Goal: Information Seeking & Learning: Understand process/instructions

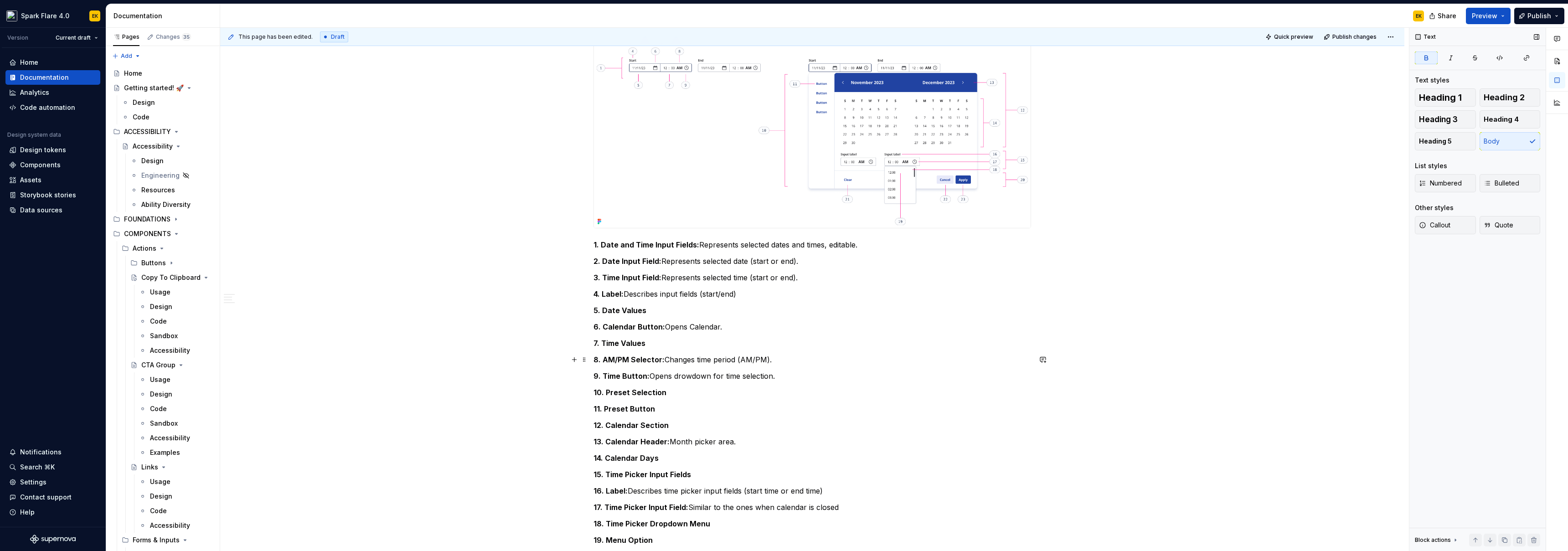
scroll to position [748, 0]
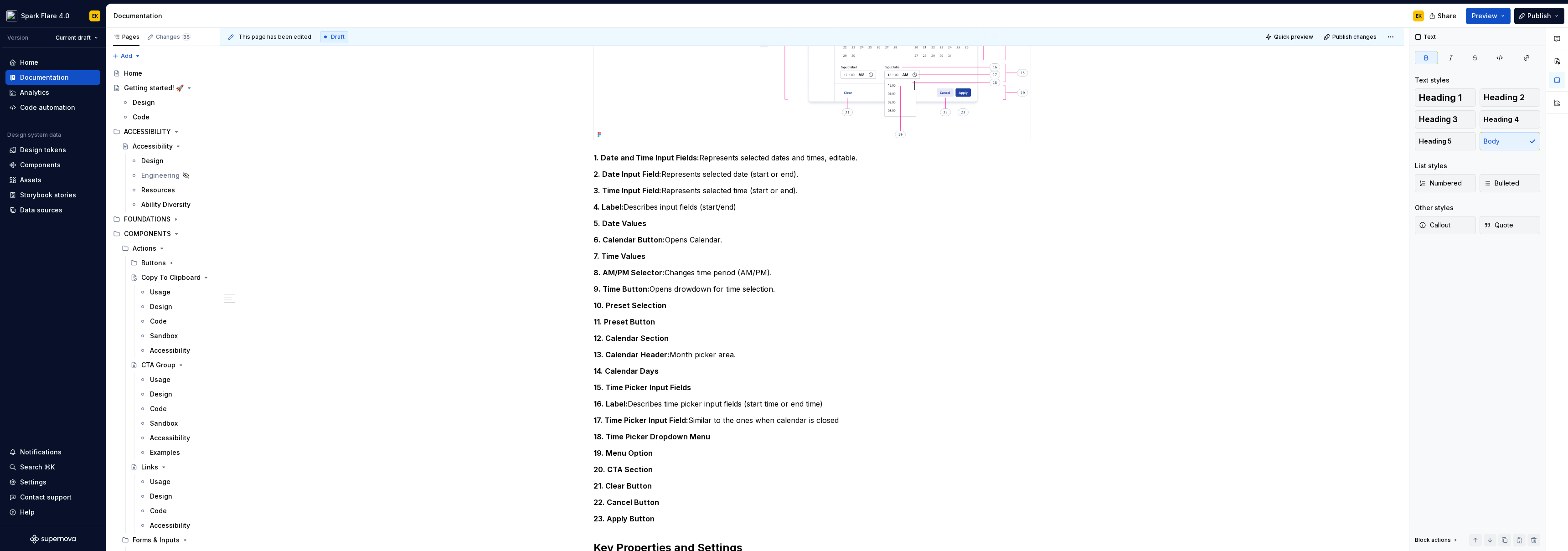
type textarea "*"
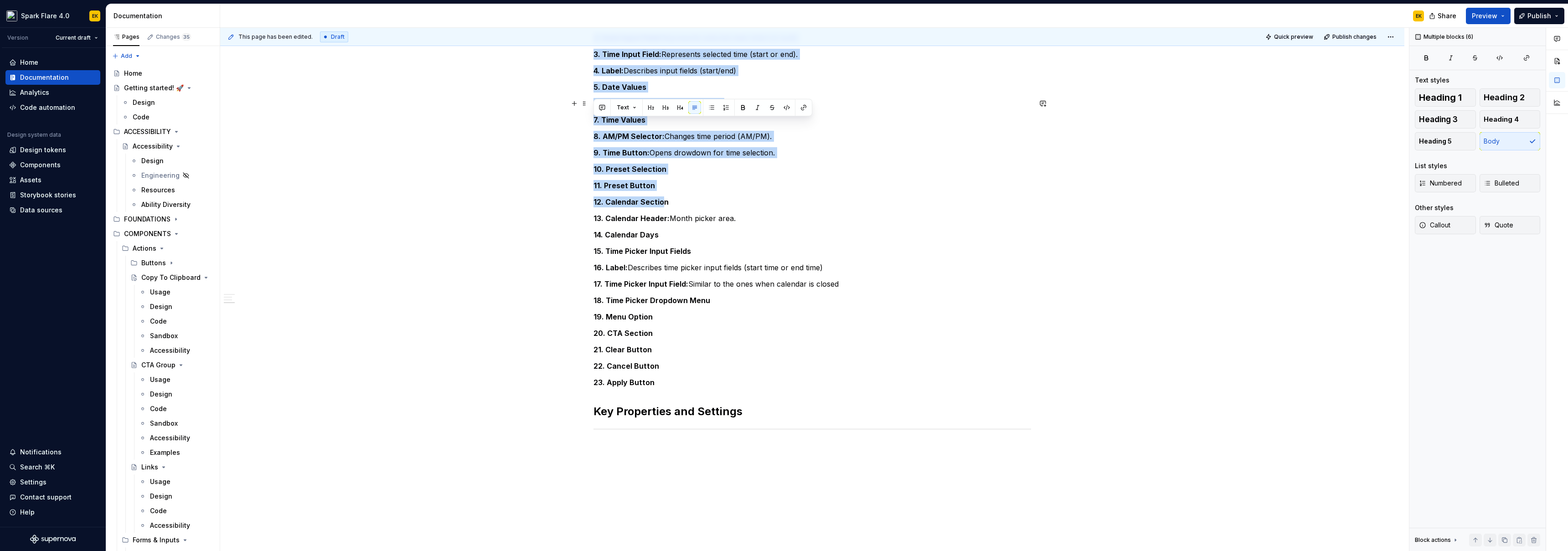
scroll to position [962, 0]
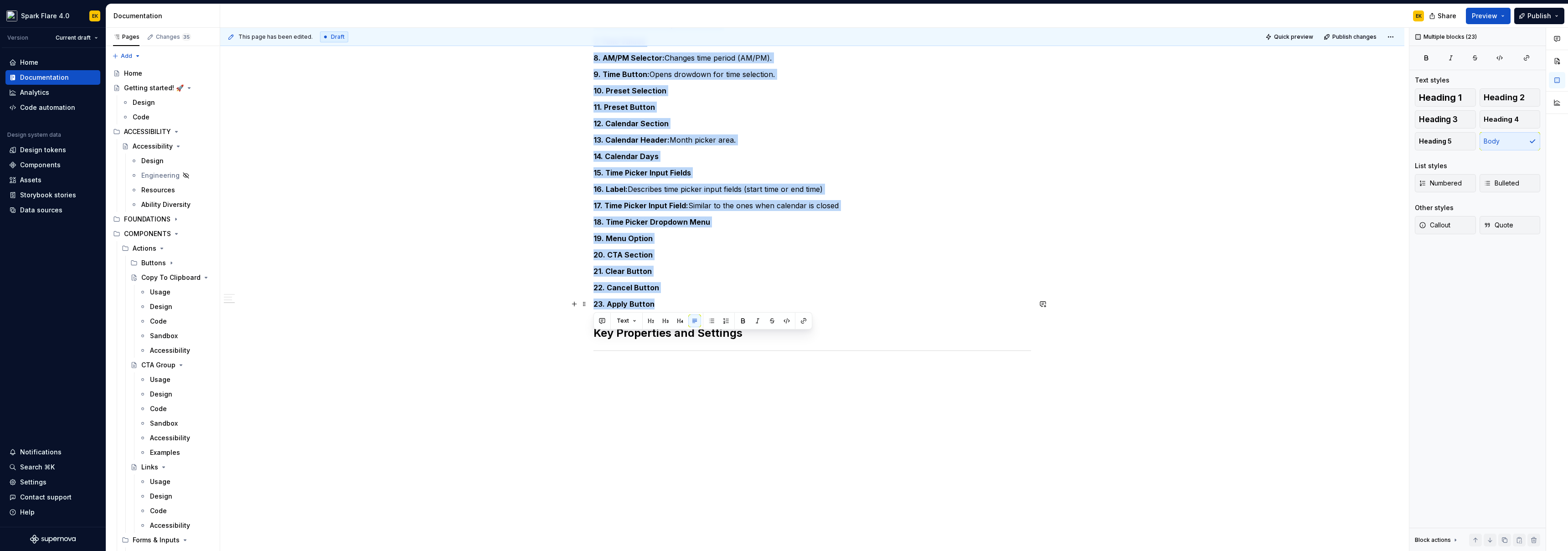
drag, startPoint x: 592, startPoint y: 158, endPoint x: 700, endPoint y: 303, distance: 180.8
copy div "1. Date and Time Input Fields: Represents selected dates and times, editable. 2…"
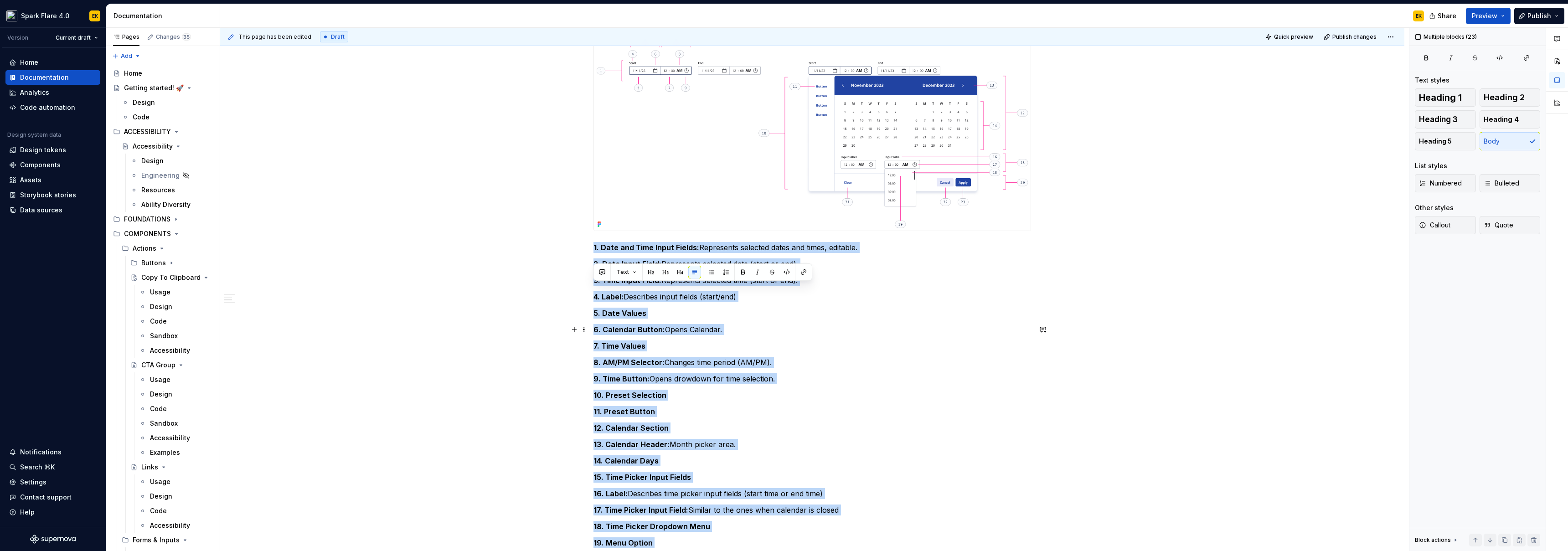
scroll to position [616, 0]
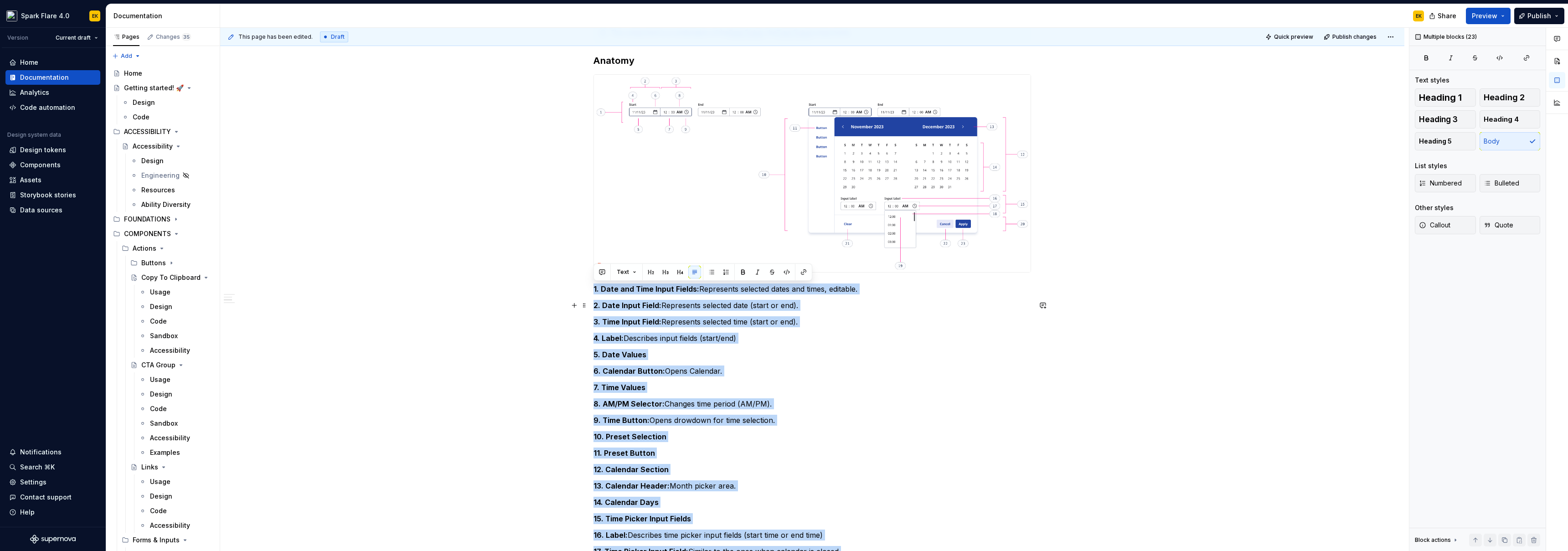
click at [602, 309] on strong "2. Date Input Field:" at bounding box center [627, 304] width 67 height 9
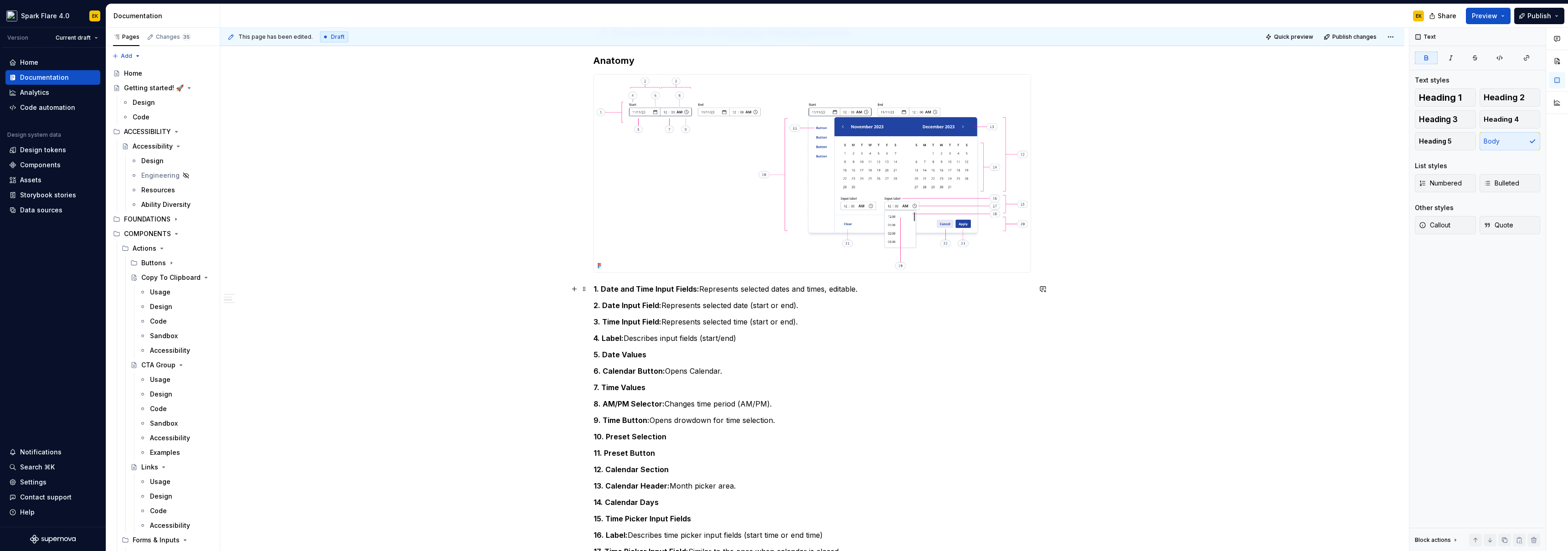
click at [595, 287] on strong "1. Date and Time Input Fields:" at bounding box center [646, 288] width 106 height 9
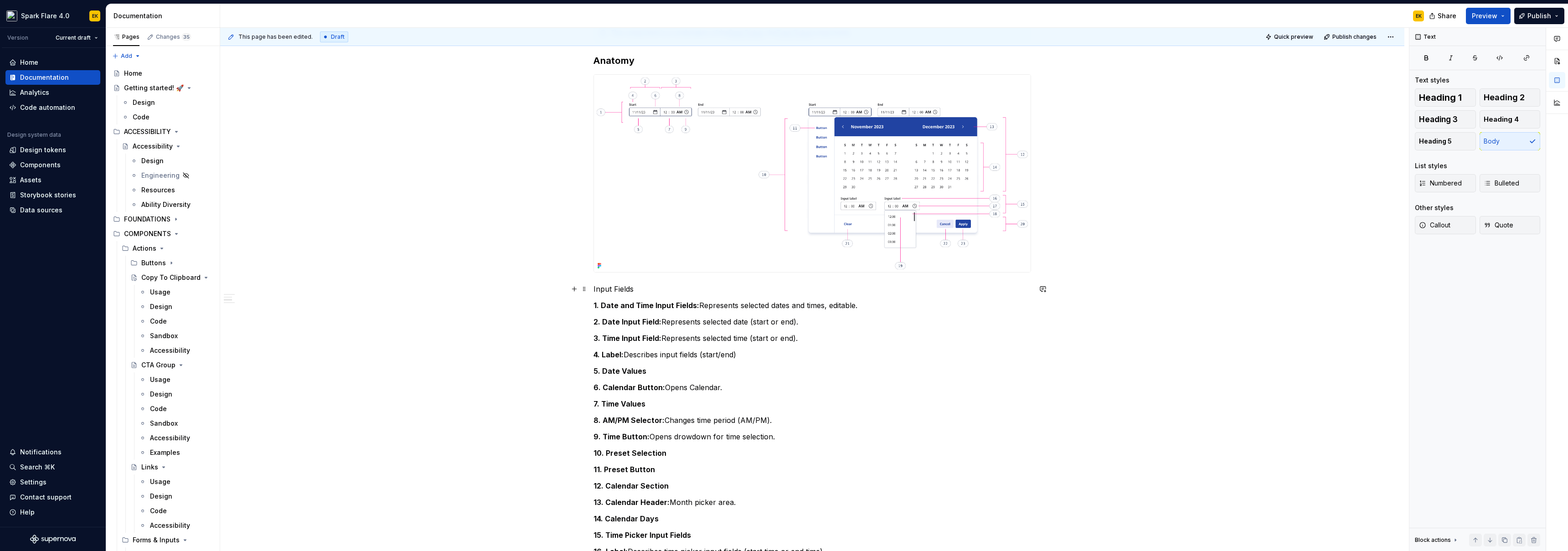
click at [613, 288] on p "Input Fields" at bounding box center [811, 288] width 437 height 11
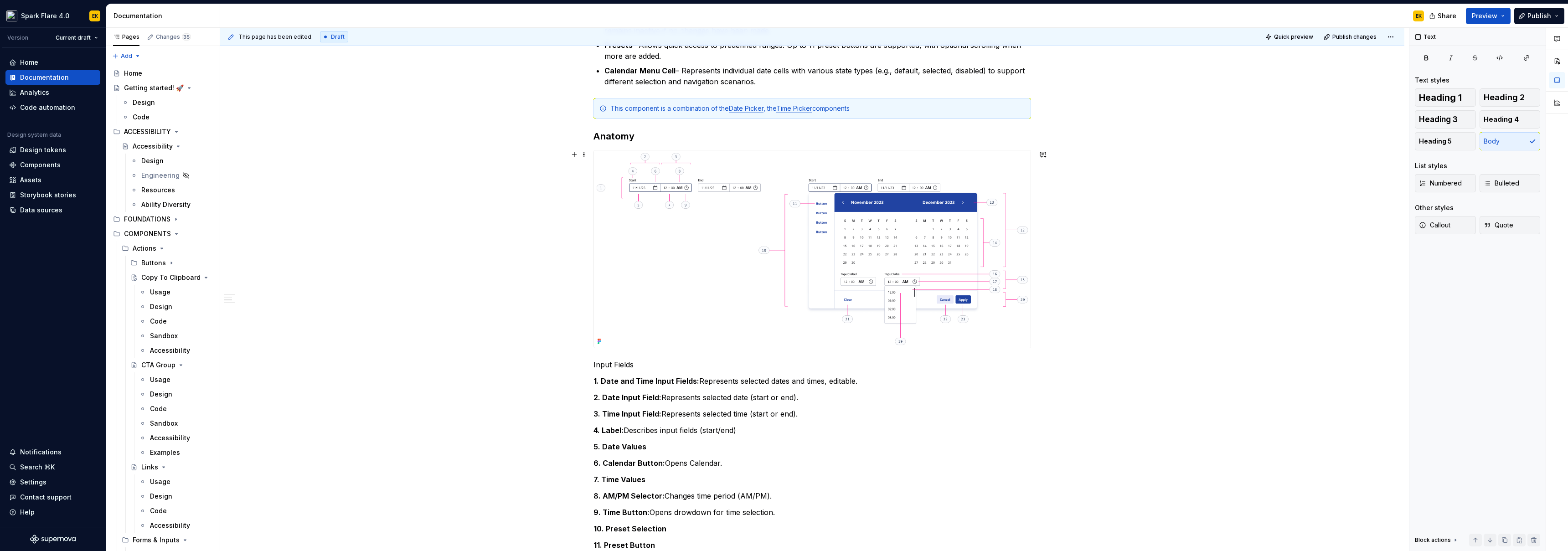
scroll to position [540, 0]
click at [608, 138] on h3 "Anatomy" at bounding box center [811, 137] width 437 height 13
click at [627, 336] on p "Input Fields" at bounding box center [811, 365] width 437 height 11
click at [688, 118] on button "Heading 4" at bounding box center [1510, 119] width 61 height 18
click at [623, 135] on h3 "Anatomy" at bounding box center [811, 137] width 437 height 13
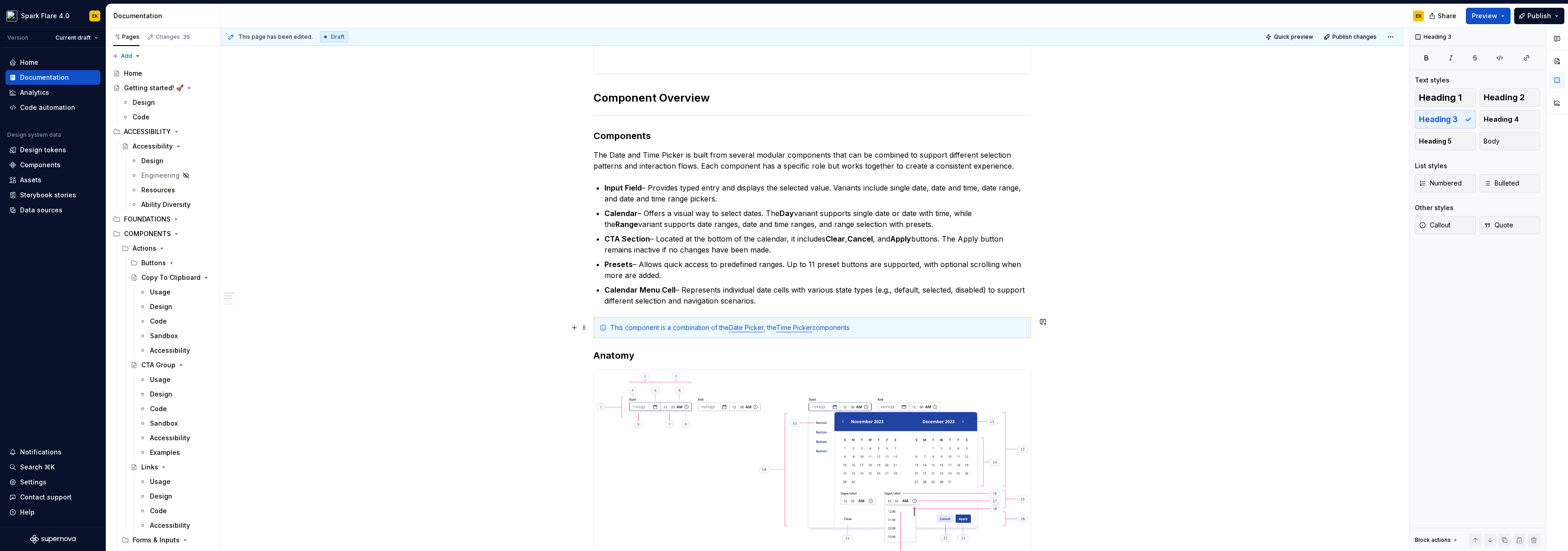
scroll to position [272, 0]
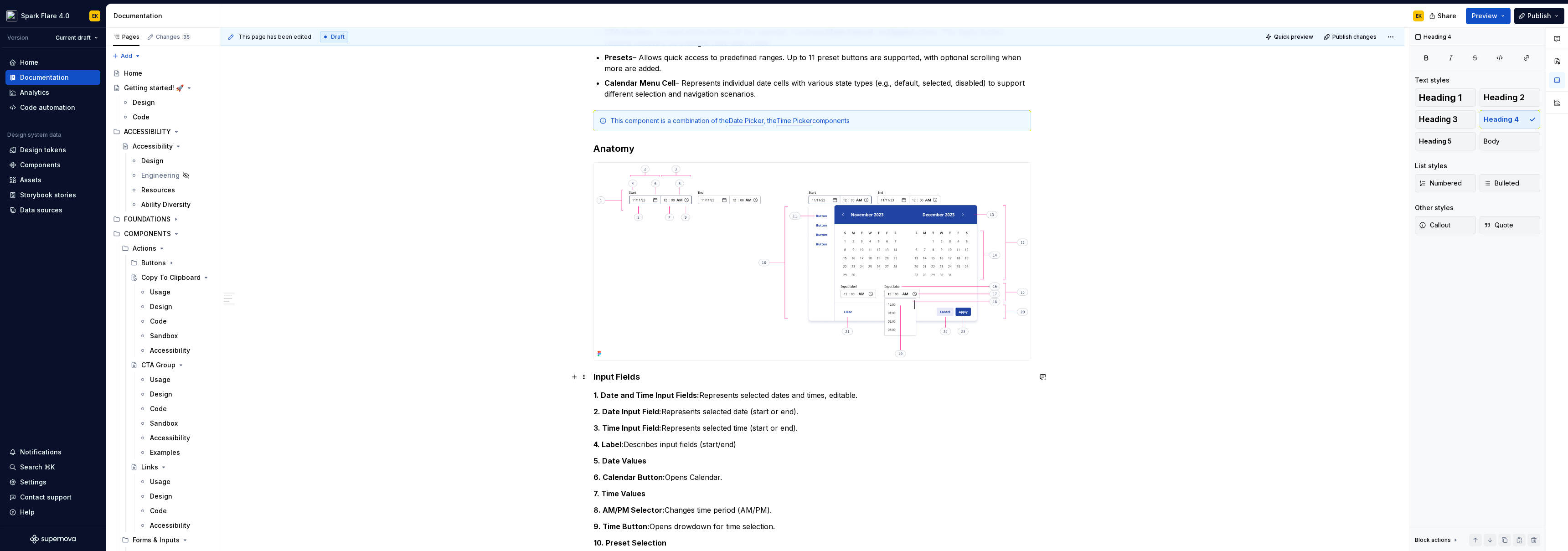
click at [622, 336] on h4 "Input Fields" at bounding box center [811, 377] width 437 height 11
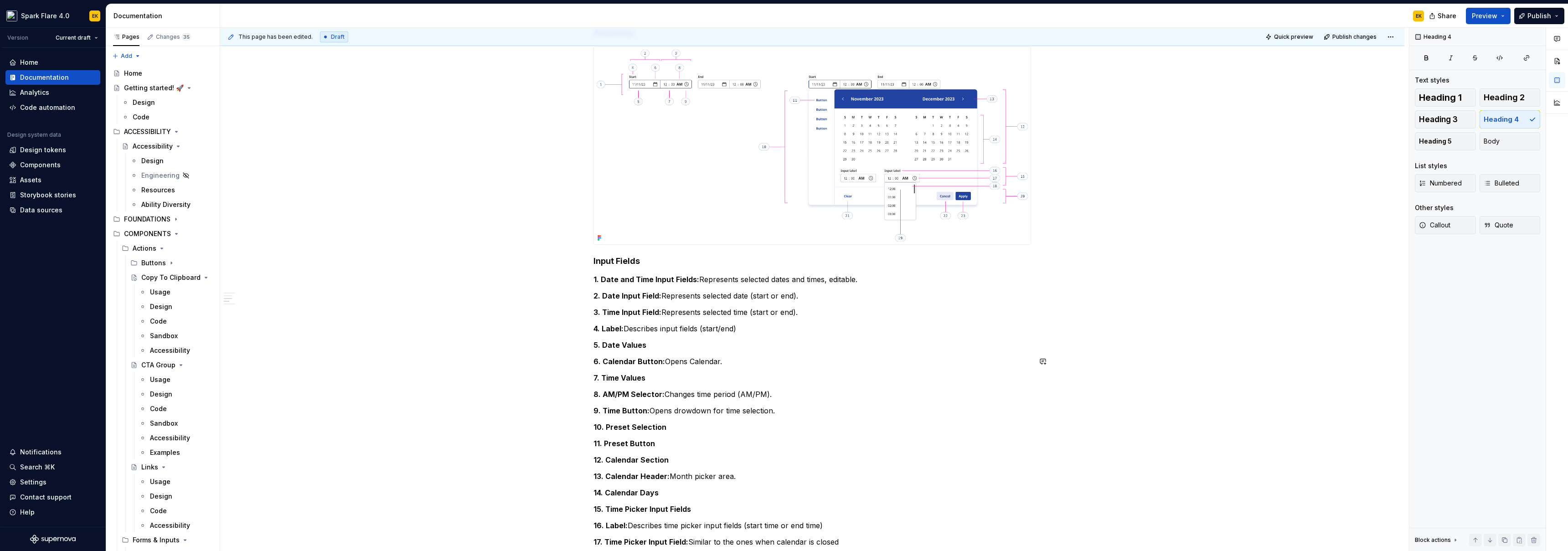
scroll to position [697, 0]
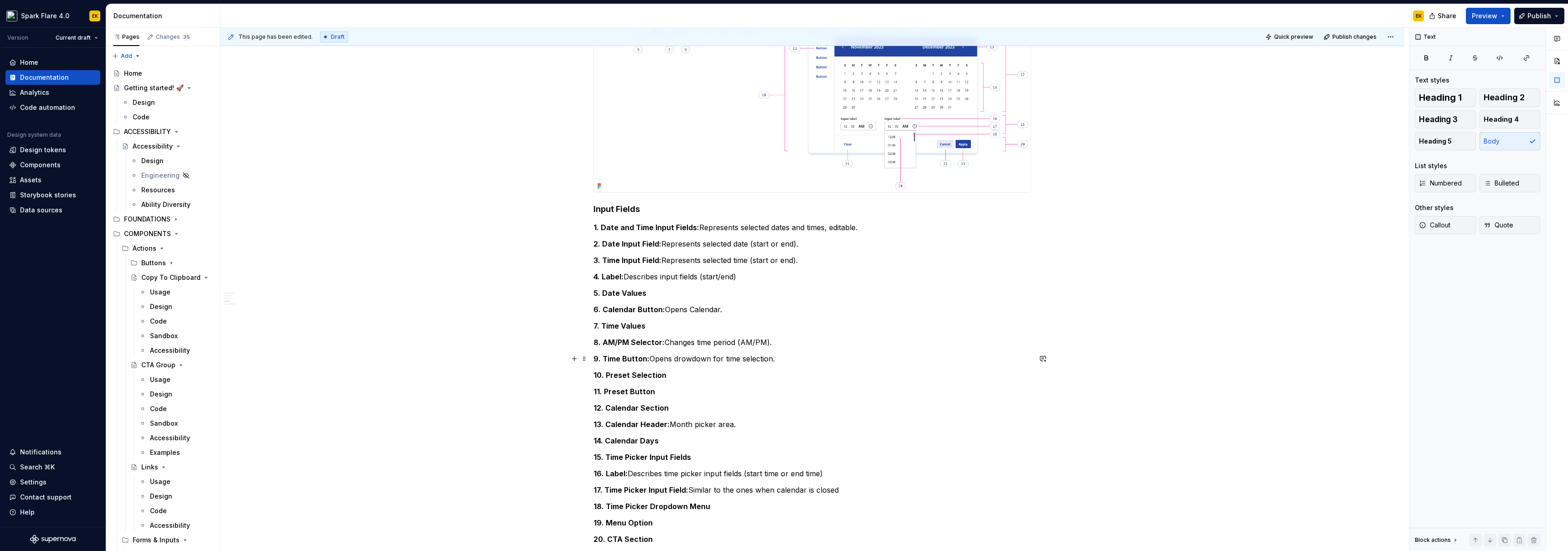
click at [688, 336] on p "9. Time Button: Opens drowdown for time selection." at bounding box center [811, 358] width 437 height 11
click at [616, 336] on p "Calendar" at bounding box center [811, 375] width 437 height 11
click at [688, 119] on span "Heading 4" at bounding box center [1501, 119] width 35 height 9
click at [688, 336] on div "**********" at bounding box center [811, 99] width 437 height 1166
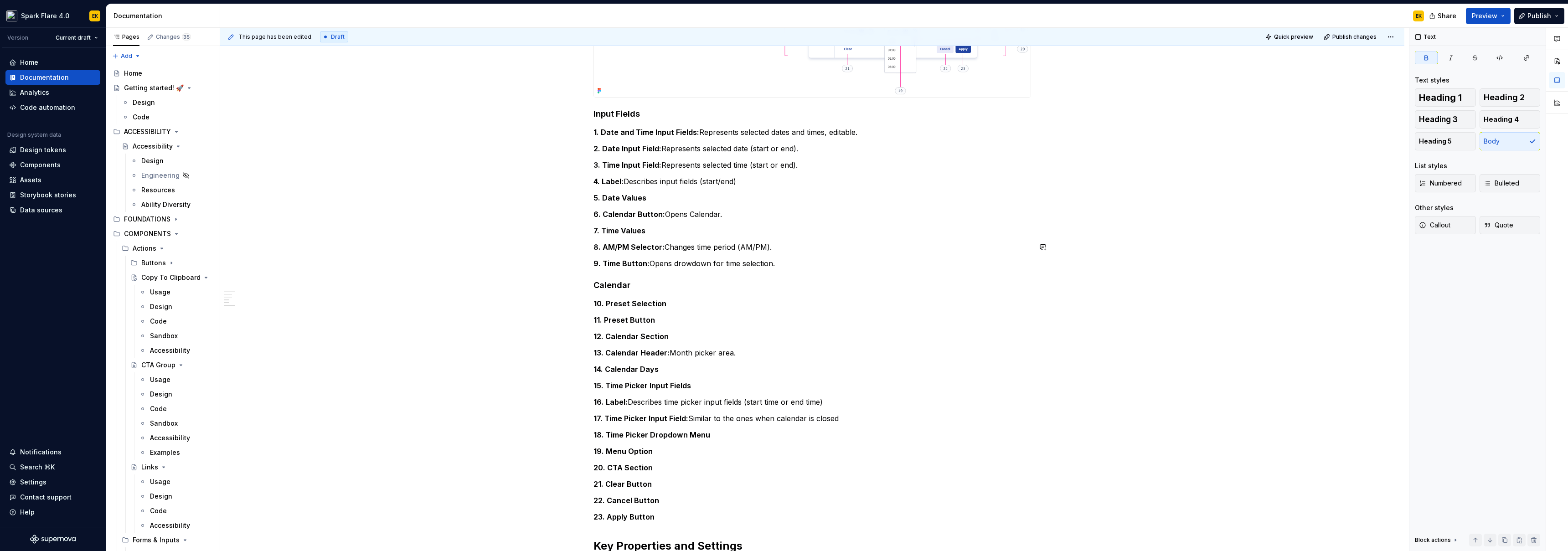
scroll to position [794, 0]
click at [645, 284] on h4 "Calendar" at bounding box center [811, 282] width 437 height 11
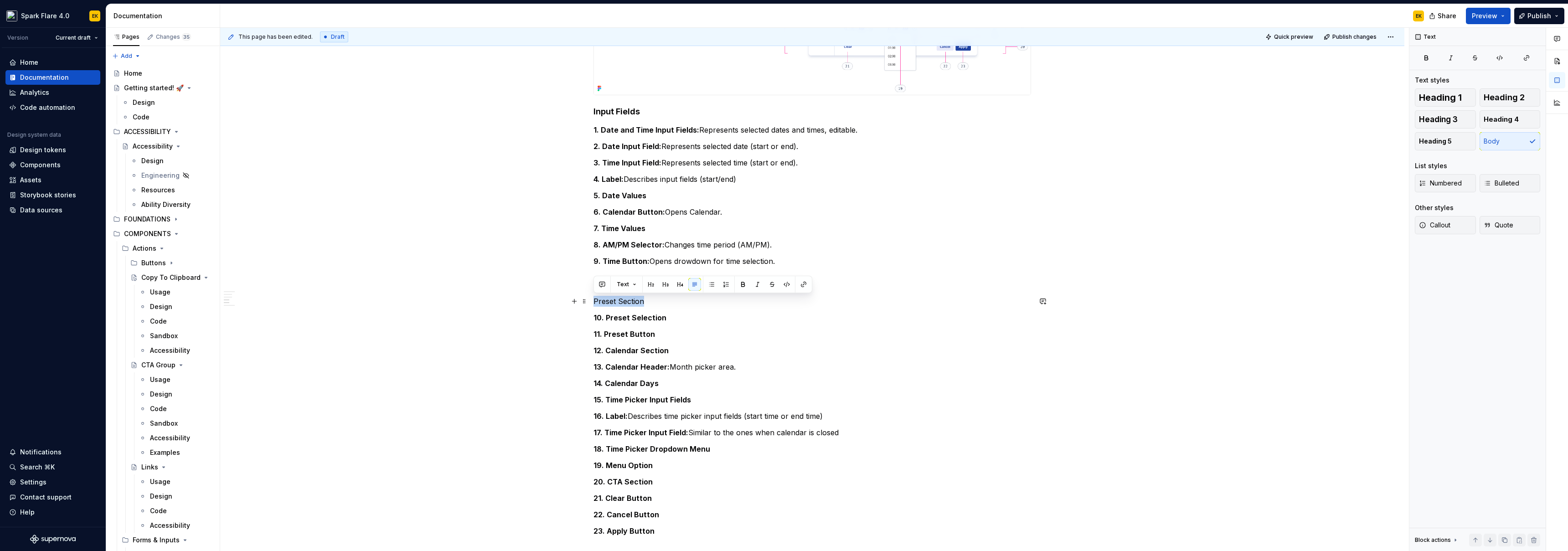
drag, startPoint x: 656, startPoint y: 303, endPoint x: 590, endPoint y: 299, distance: 66.1
click at [590, 299] on div "**********" at bounding box center [812, 87] width 1184 height 1380
click at [688, 143] on span "Heading 5" at bounding box center [1435, 141] width 33 height 9
click at [687, 336] on p "13. Calendar Header: Month picker area." at bounding box center [811, 366] width 437 height 11
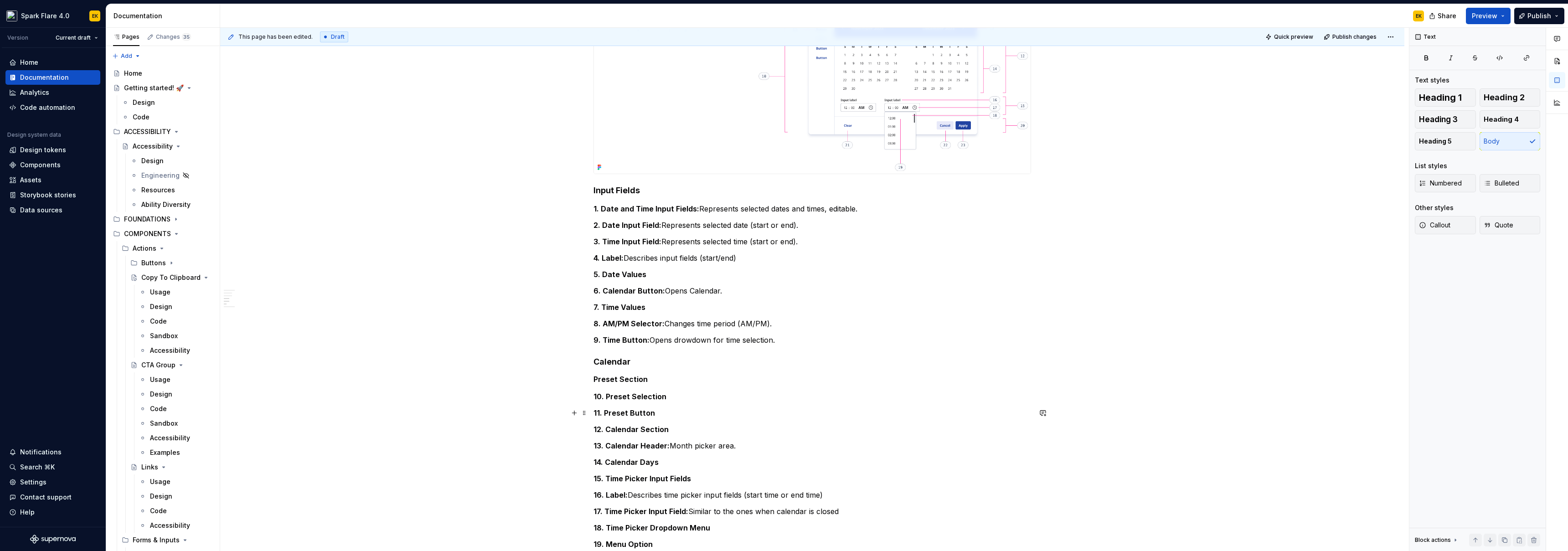
scroll to position [742, 0]
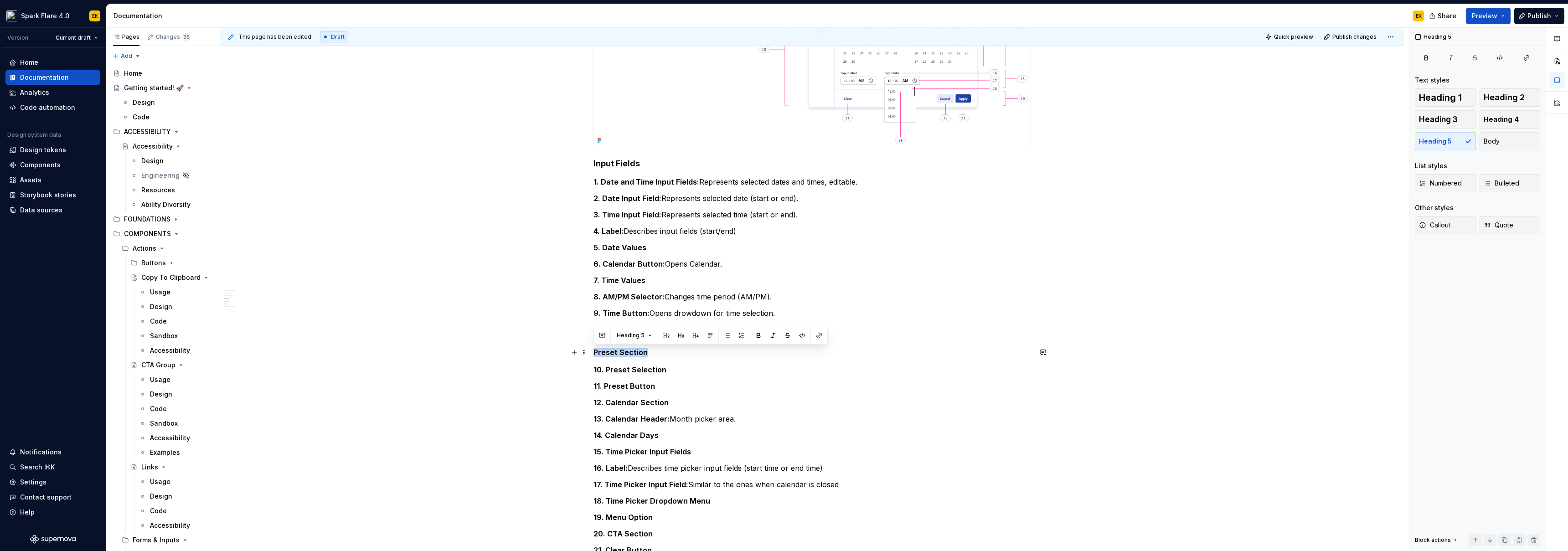
drag, startPoint x: 655, startPoint y: 355, endPoint x: 593, endPoint y: 352, distance: 62.1
click at [593, 336] on h5 "Preset Section" at bounding box center [811, 352] width 437 height 9
copy h5 "Preset Section"
click at [688, 336] on p "10. Preset Selection" at bounding box center [811, 369] width 437 height 11
click at [668, 336] on p "11. Preset Button" at bounding box center [811, 386] width 437 height 11
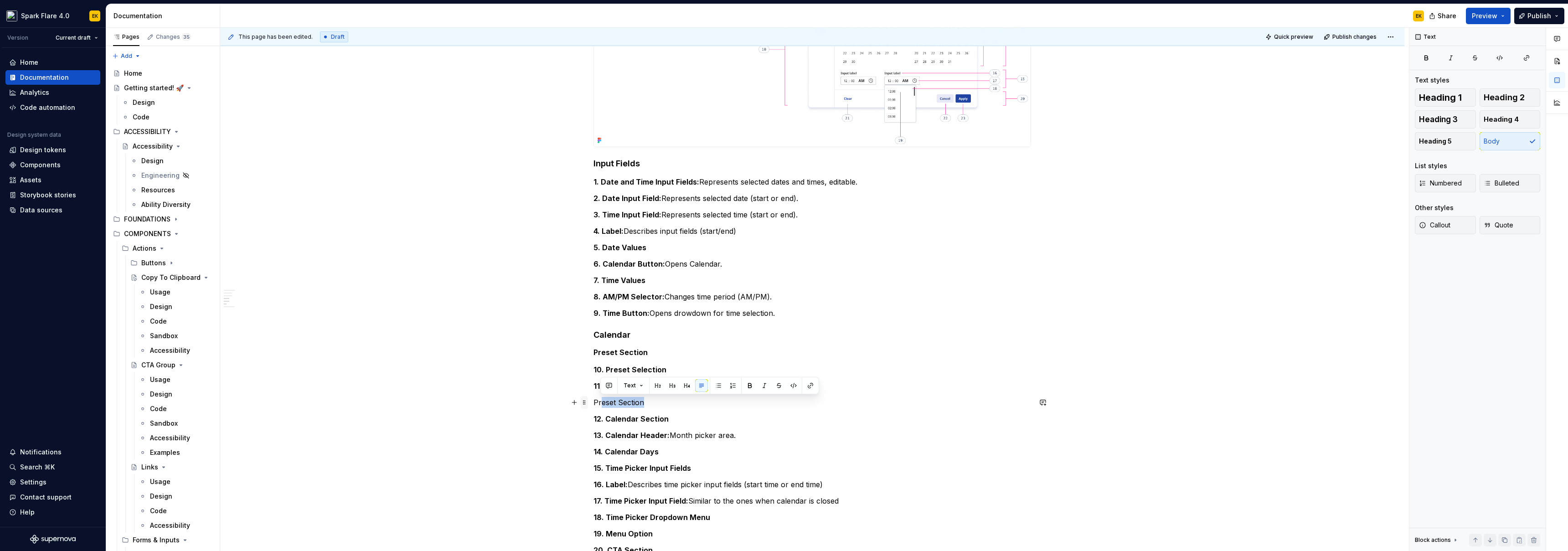
drag, startPoint x: 615, startPoint y: 401, endPoint x: 581, endPoint y: 401, distance: 34.0
click at [593, 336] on div "**********" at bounding box center [811, 76] width 437 height 1211
click at [623, 336] on p "Preset Section" at bounding box center [811, 401] width 437 height 11
drag, startPoint x: 594, startPoint y: 403, endPoint x: 664, endPoint y: 398, distance: 70.2
click at [664, 336] on p "Preset Section" at bounding box center [811, 401] width 437 height 11
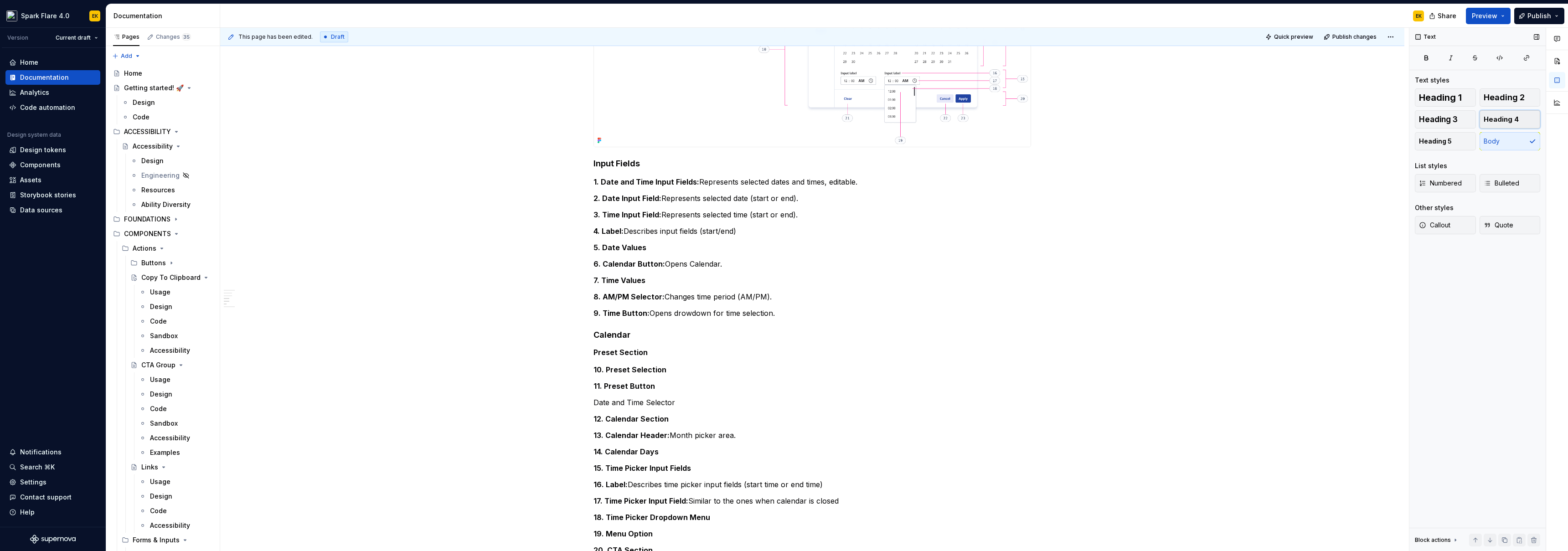
click at [688, 120] on span "Heading 4" at bounding box center [1501, 119] width 35 height 9
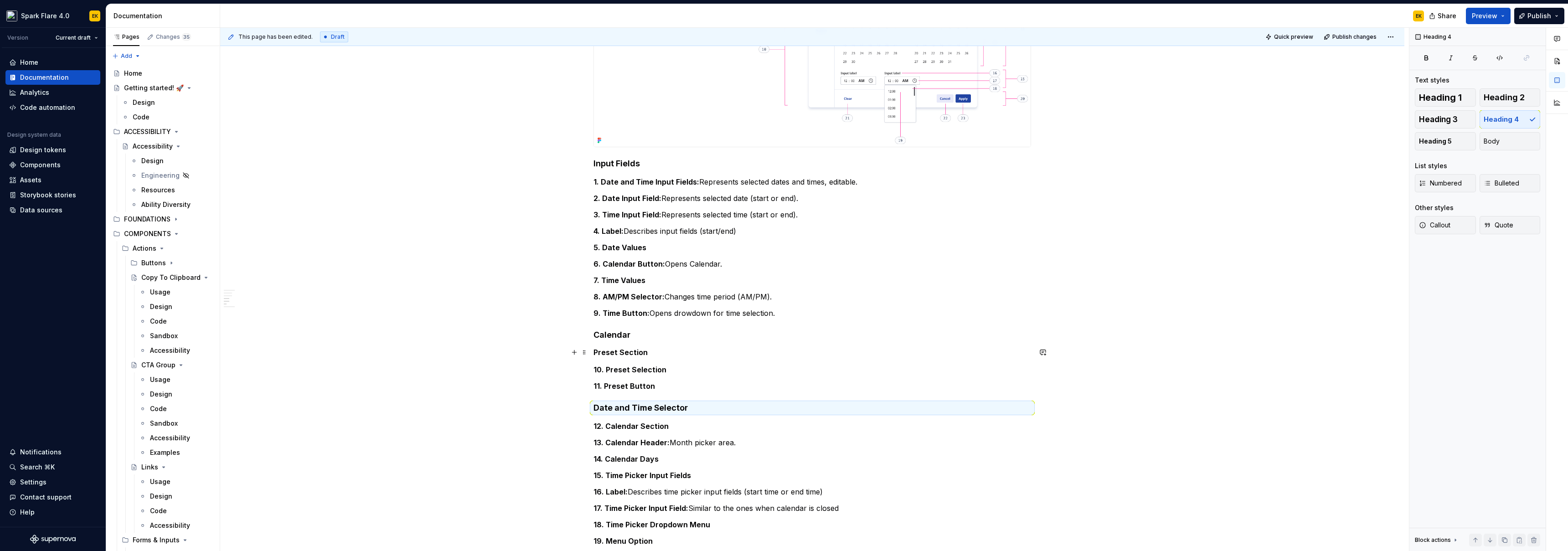
click at [639, 336] on h5 "Preset Section" at bounding box center [811, 352] width 437 height 9
click at [659, 336] on h4 "Date and Time Selector" at bounding box center [811, 407] width 437 height 11
click at [688, 139] on span "Heading 5" at bounding box center [1435, 141] width 33 height 9
click at [688, 336] on p "13. Calendar Header: Month picker area." at bounding box center [811, 440] width 437 height 11
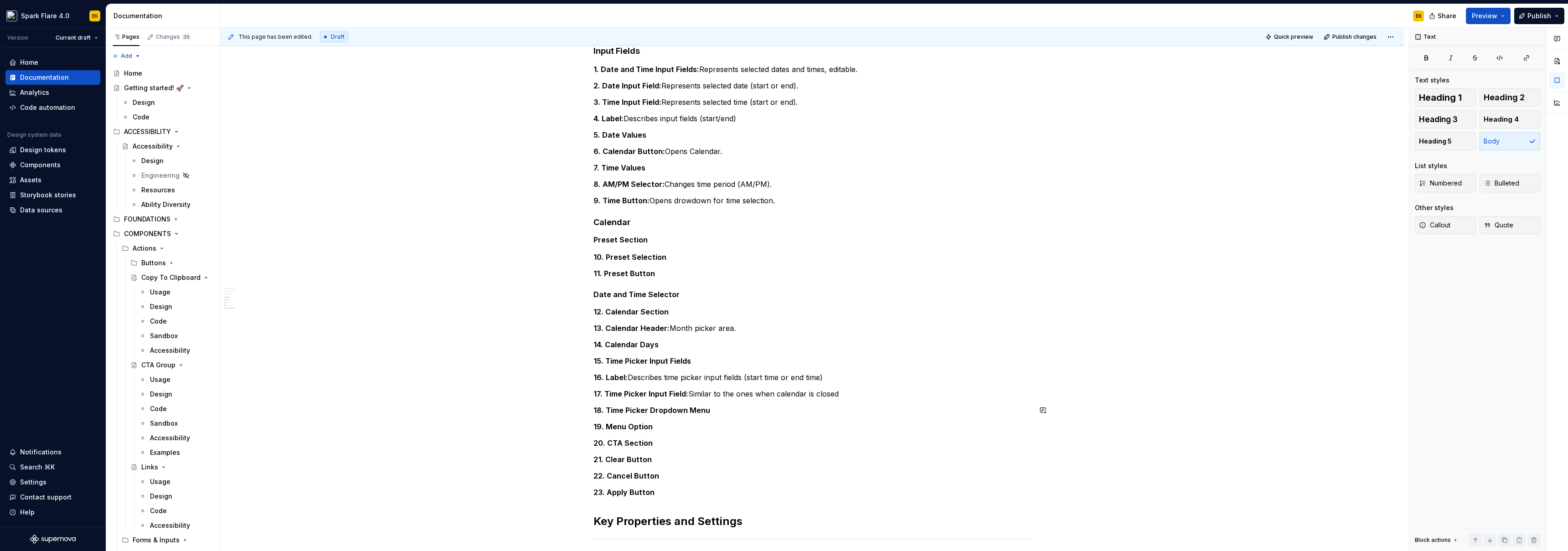
scroll to position [856, 0]
click at [680, 336] on p "19. Menu Option" at bounding box center [811, 424] width 437 height 11
click at [688, 141] on button "Heading 5" at bounding box center [1445, 141] width 61 height 18
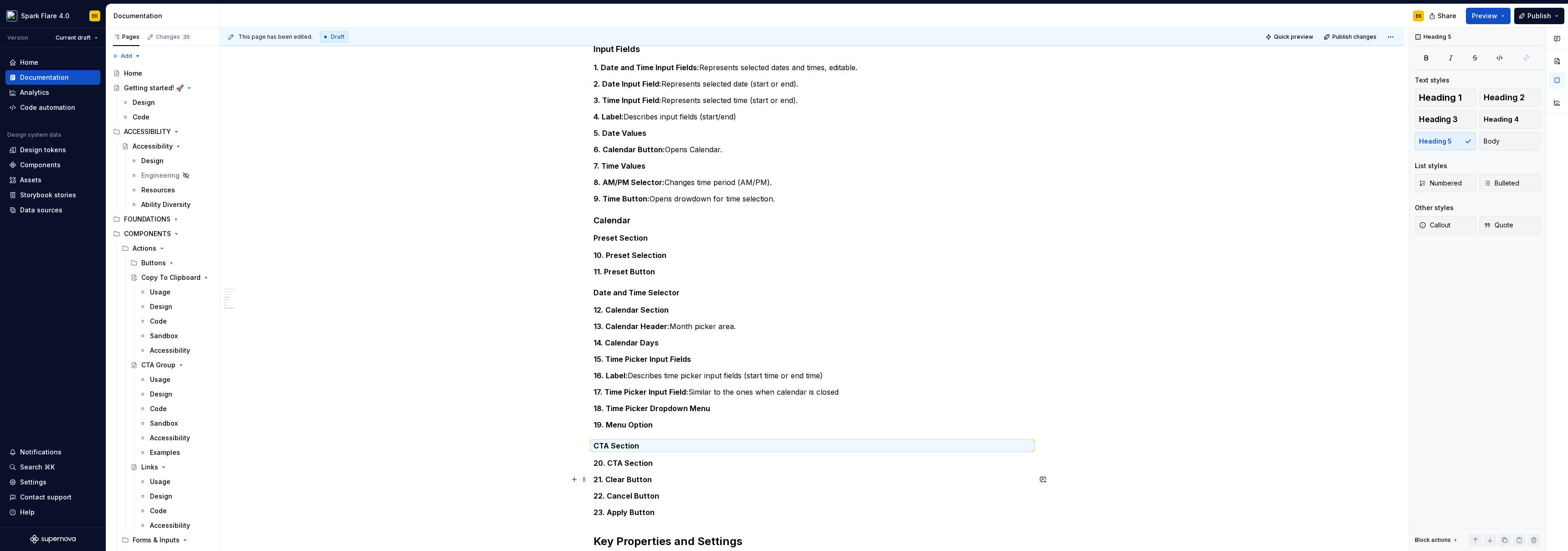
click at [688, 336] on p "21. Clear Button" at bounding box center [811, 479] width 437 height 11
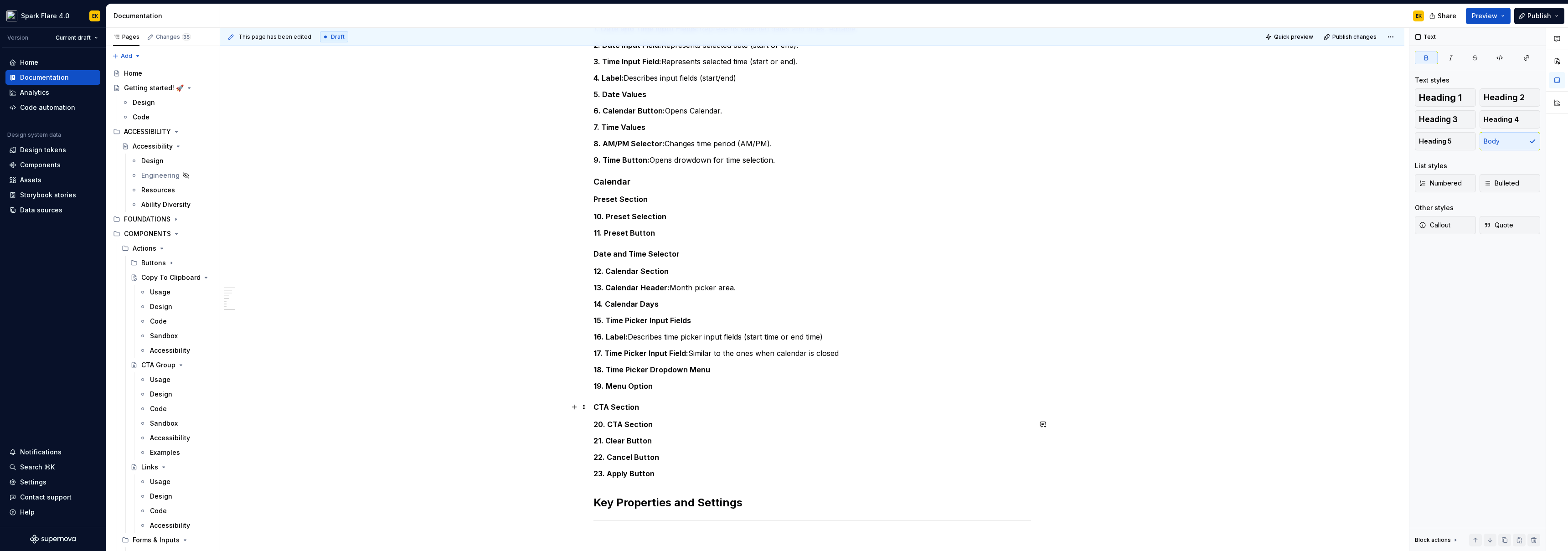
scroll to position [851, 0]
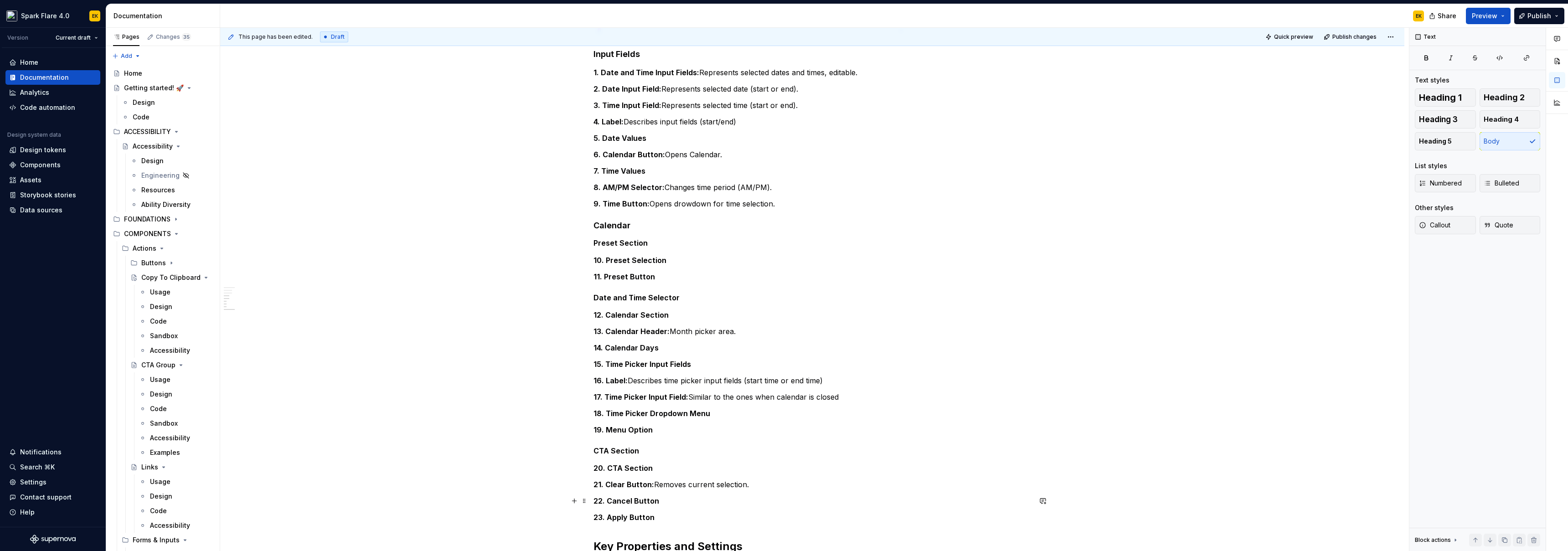
click at [668, 336] on p "22. Cancel Button" at bounding box center [811, 500] width 437 height 11
click at [669, 336] on p "23. Apply Button" at bounding box center [811, 516] width 437 height 11
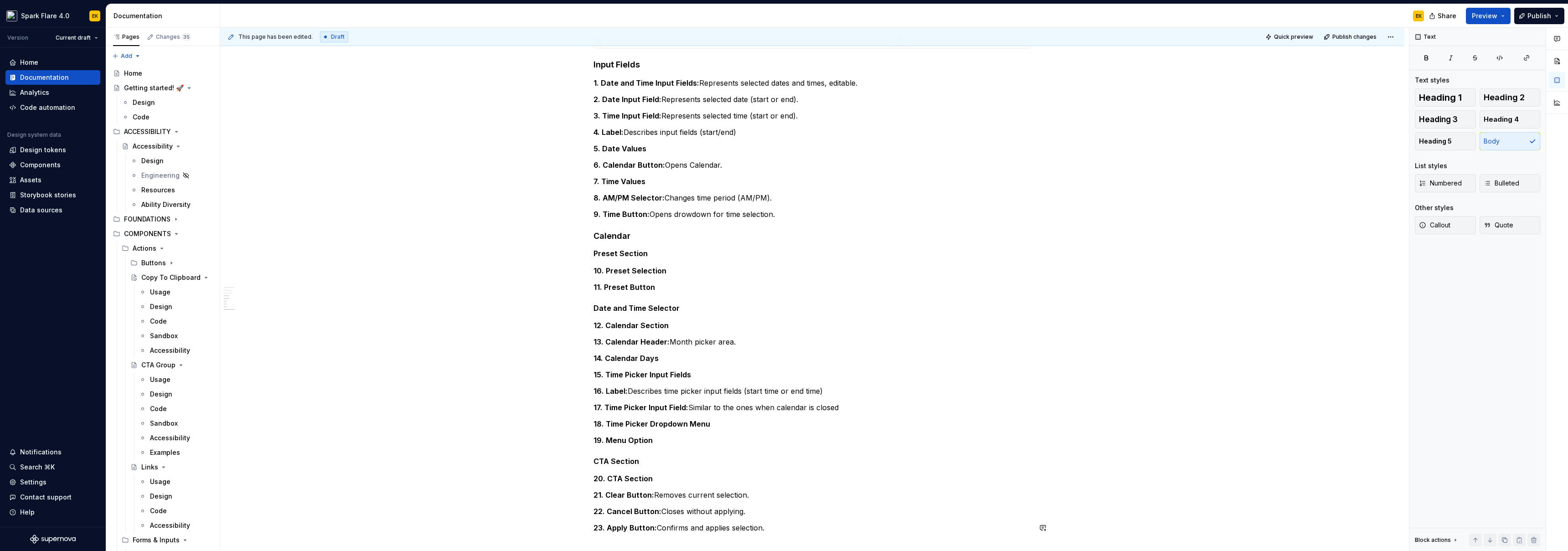
scroll to position [835, 0]
click at [673, 336] on p "19. Menu Option" at bounding box center [811, 445] width 437 height 11
click at [688, 336] on p "18. Time Picker Dropdown Menu" at bounding box center [811, 428] width 437 height 11
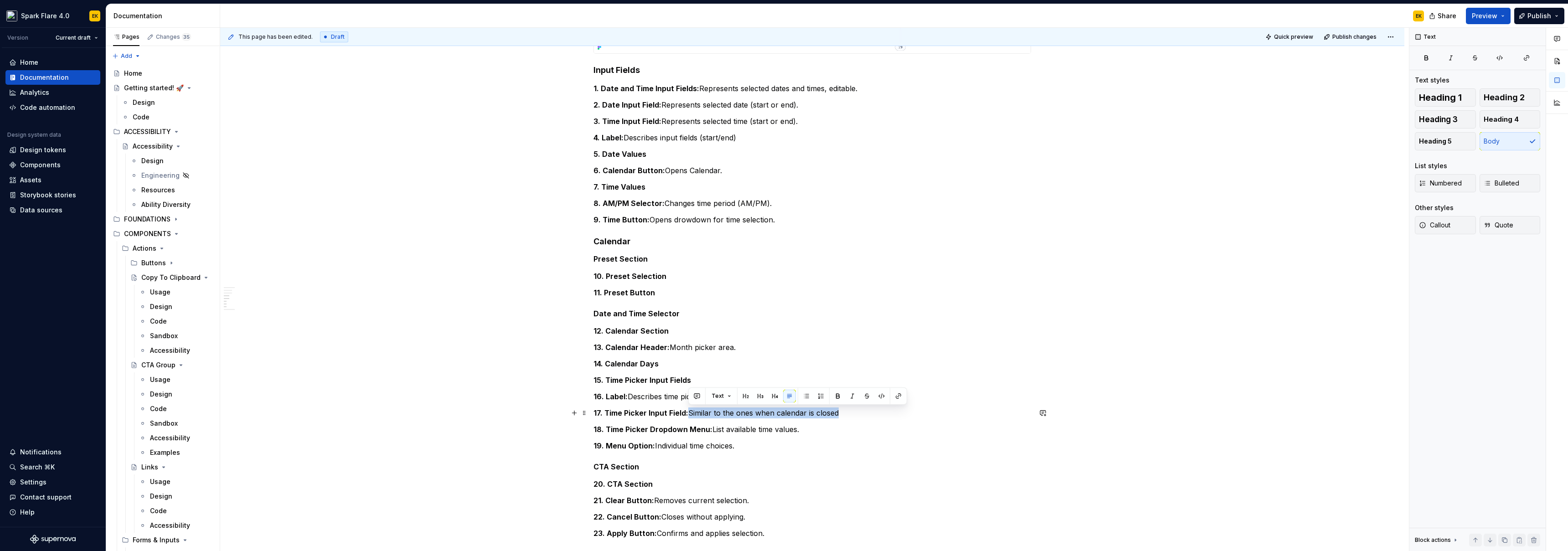
drag, startPoint x: 688, startPoint y: 409, endPoint x: 845, endPoint y: 414, distance: 157.1
click at [688, 336] on p "17. Time Picker Input Field: Similar to the ones when calendar is closed" at bounding box center [811, 412] width 437 height 11
click at [688, 336] on p "16. Label: Describes time picker input fields (start time or end time)" at bounding box center [811, 395] width 437 height 11
click at [688, 336] on p "16. Label: Describes time picker input fields (start time or end time." at bounding box center [811, 395] width 437 height 11
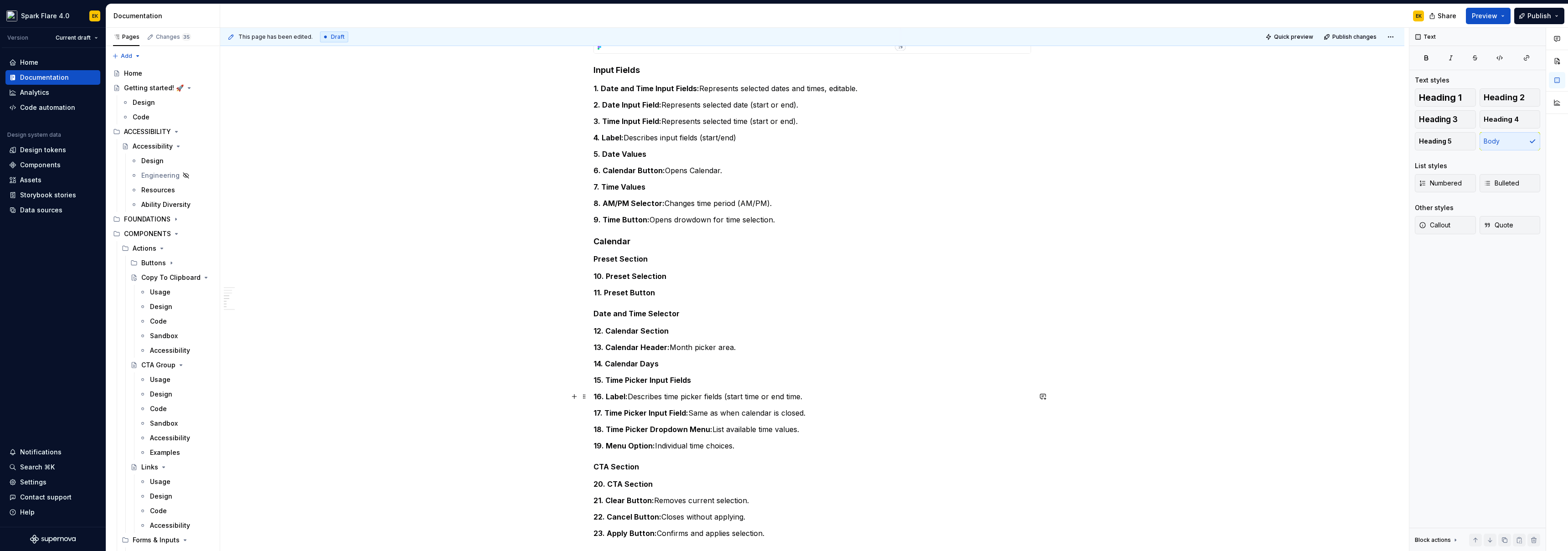
click at [688, 336] on p "16. Label: Describes time picker fields (start time or end time." at bounding box center [811, 395] width 437 height 11
click at [688, 336] on p "15. Time Picker Input Fields" at bounding box center [811, 380] width 437 height 11
click at [688, 333] on p "12. Calendar Section" at bounding box center [811, 330] width 437 height 11
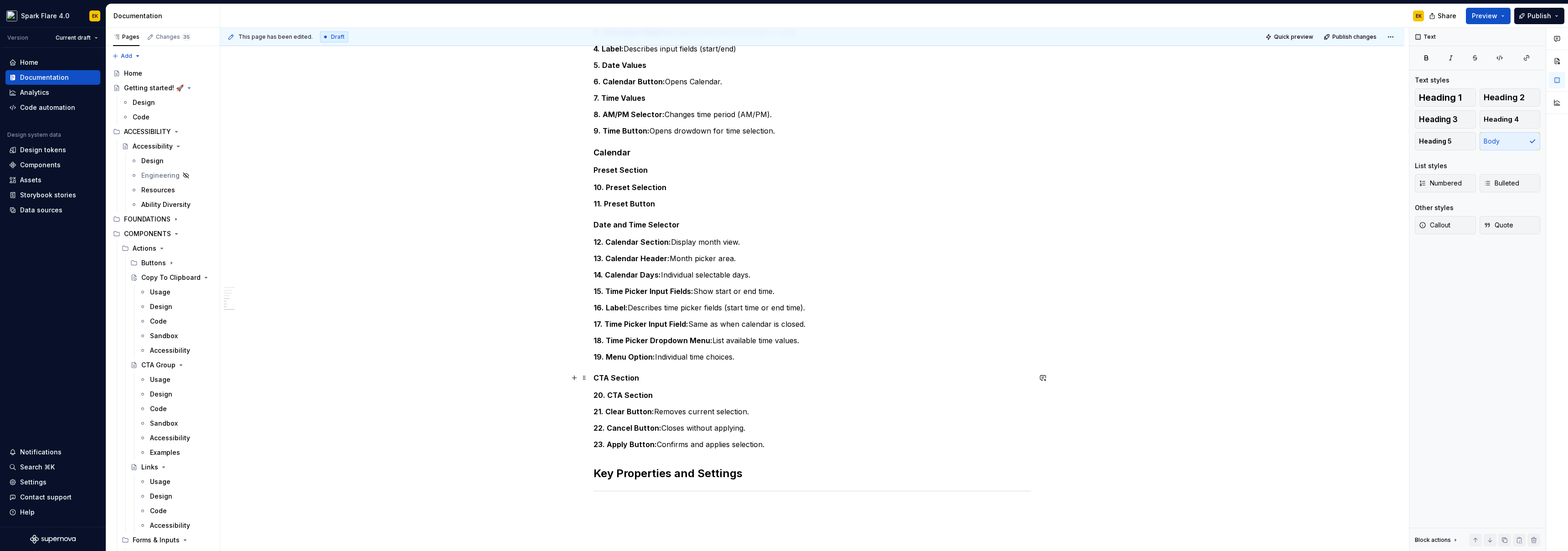
scroll to position [925, 0]
click at [684, 336] on p "20. CTA Section" at bounding box center [811, 393] width 437 height 11
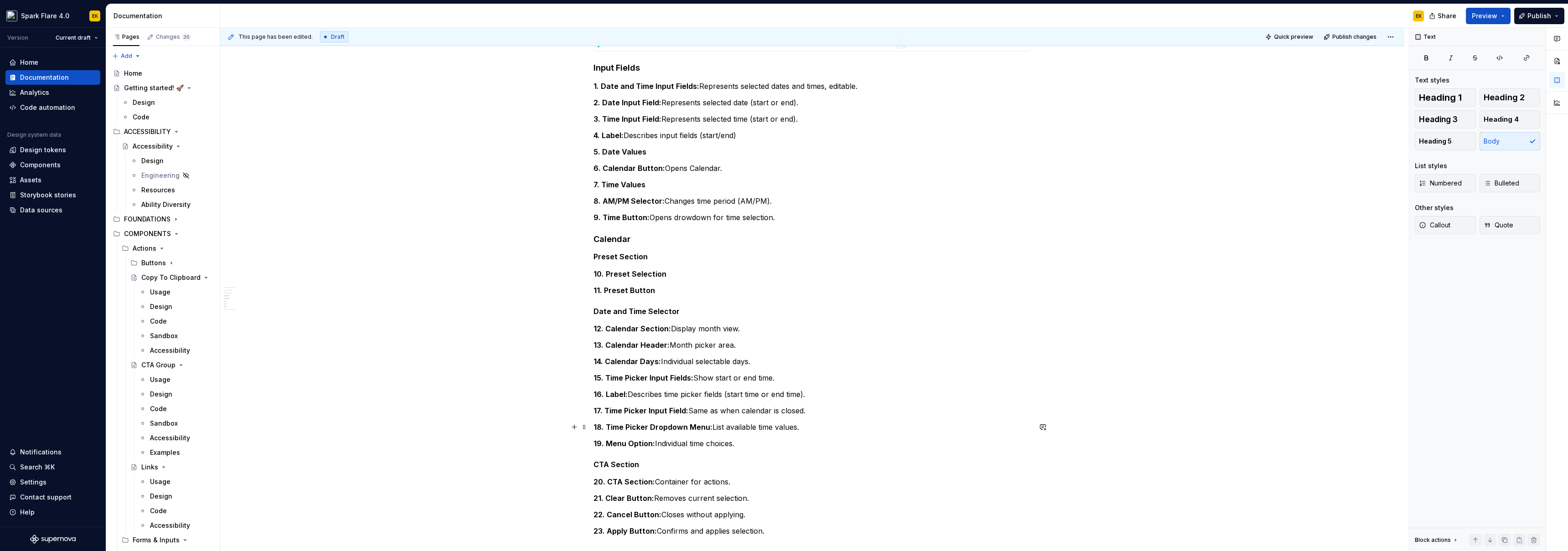
scroll to position [826, 0]
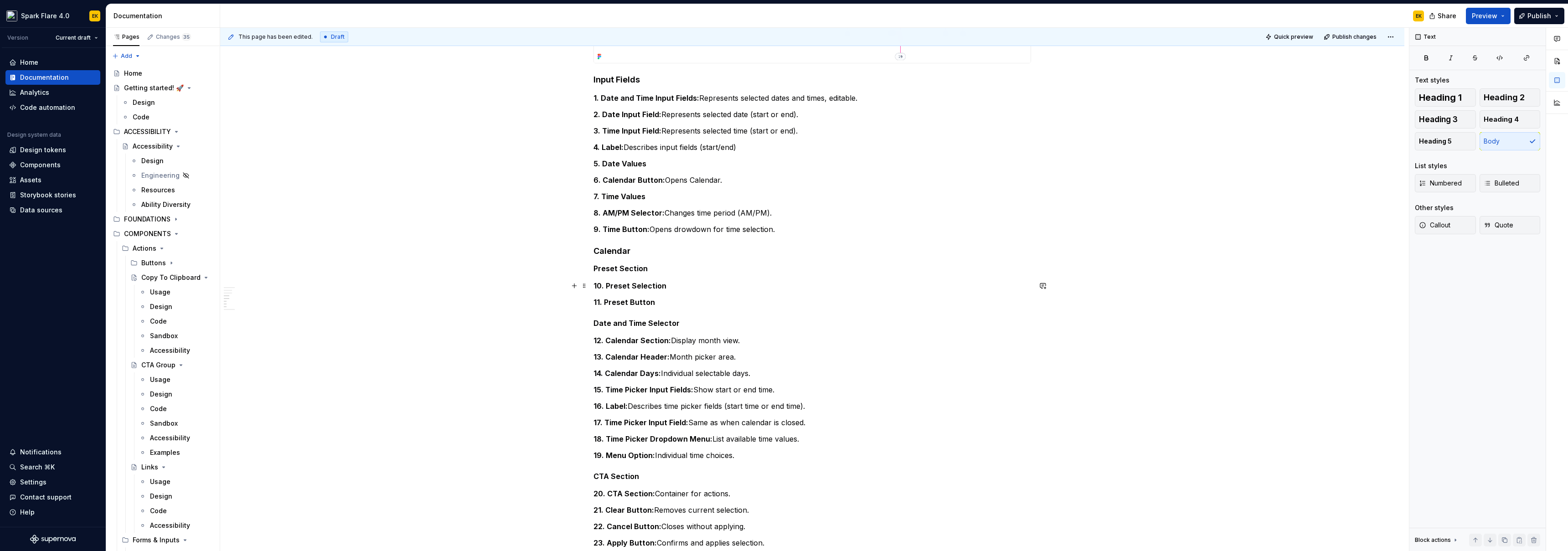
click at [688, 282] on p "10. Preset Selection" at bounding box center [811, 285] width 437 height 11
click at [688, 229] on p "9. Time Button: Opens drowdown for time selection." at bounding box center [811, 229] width 437 height 11
click at [688, 199] on p "7. Time Values" at bounding box center [811, 196] width 437 height 11
click at [688, 170] on div "**********" at bounding box center [811, 0] width 437 height 1227
click at [688, 161] on p "5. Date Values" at bounding box center [811, 163] width 437 height 11
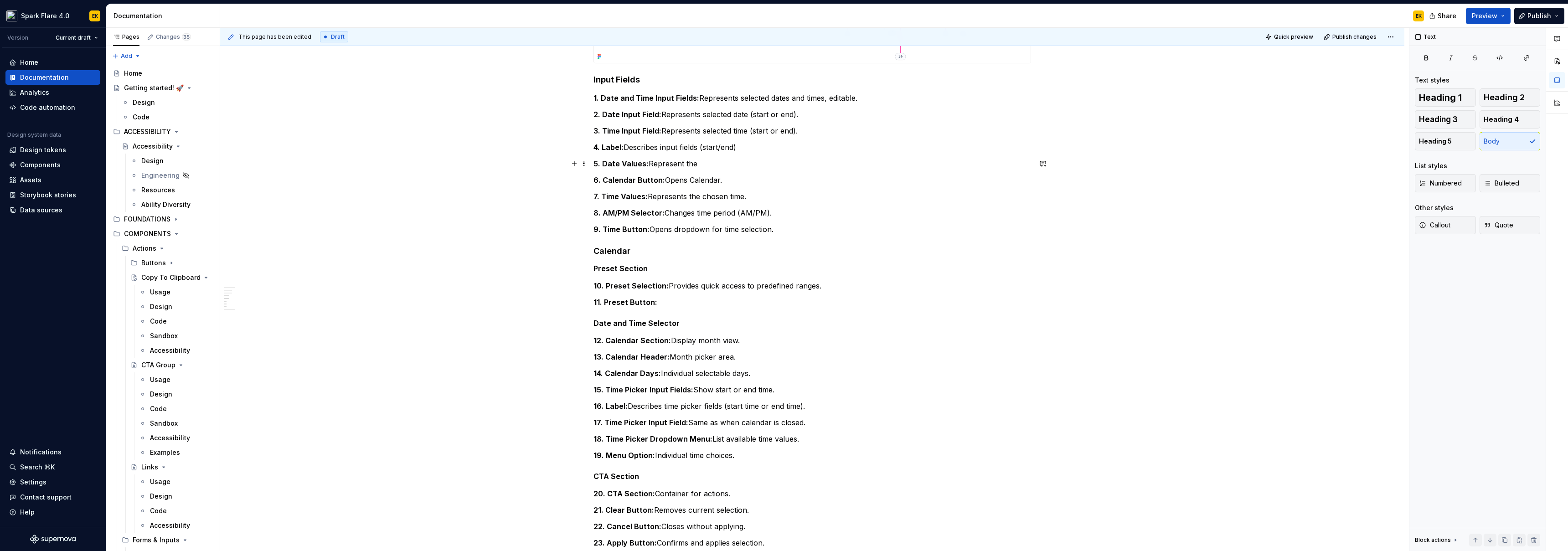
click at [682, 164] on p "5. Date Values: Represent the" at bounding box center [811, 163] width 437 height 11
click at [688, 165] on p "5. Date Values: Represents the" at bounding box center [811, 163] width 437 height 11
click at [688, 147] on p "4. Label: Describes input fields (start/end)" at bounding box center [811, 147] width 437 height 11
click at [688, 130] on p "3. Time Input Field: Represents selected time (start or end)." at bounding box center [811, 130] width 437 height 11
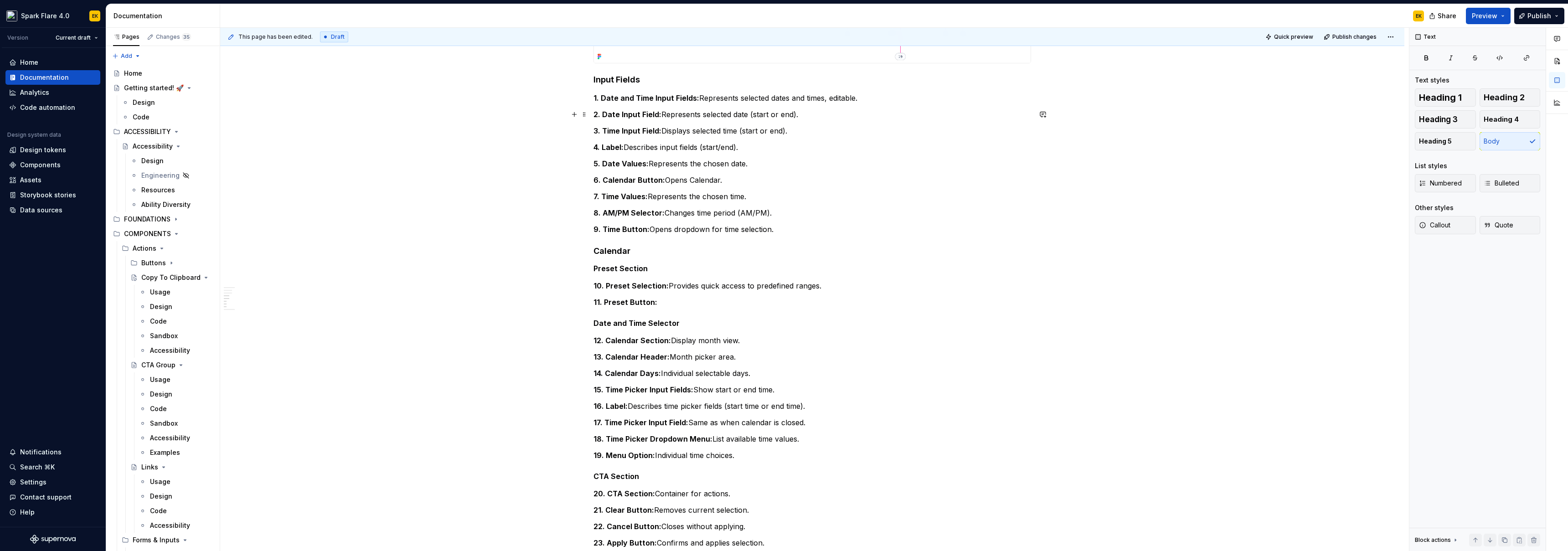
click at [686, 110] on p "2. Date Input Field: Represents selected date (start or end)." at bounding box center [811, 114] width 437 height 11
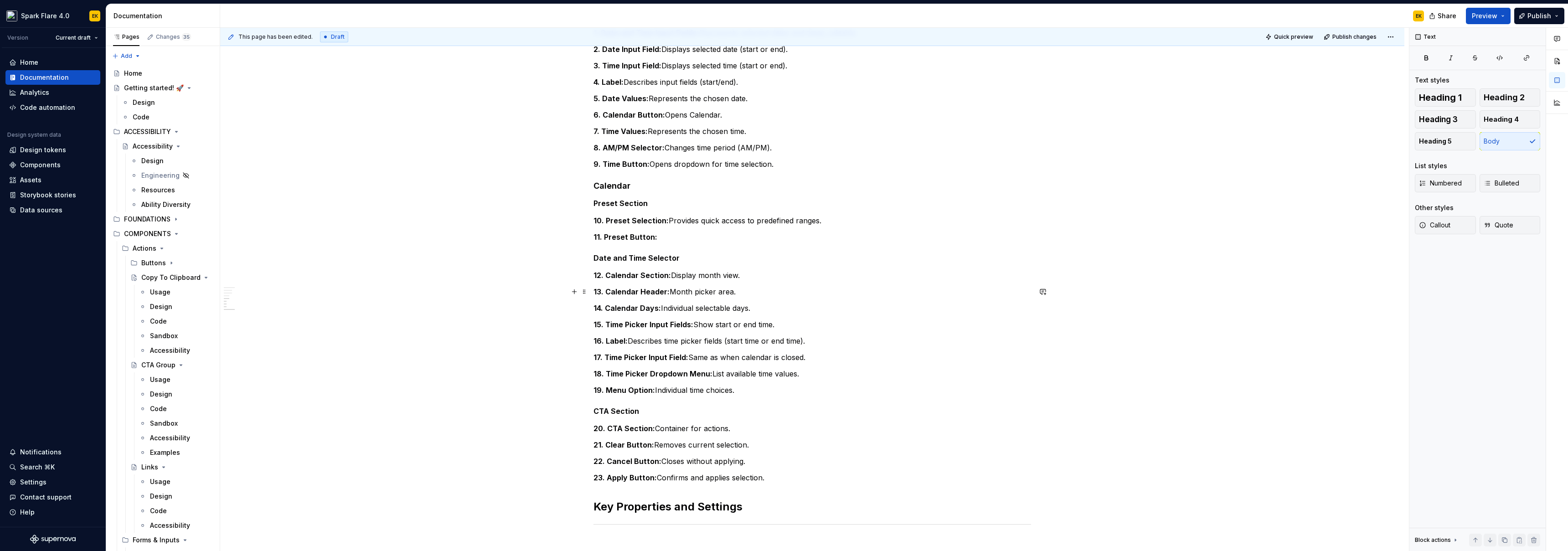
scroll to position [947, 0]
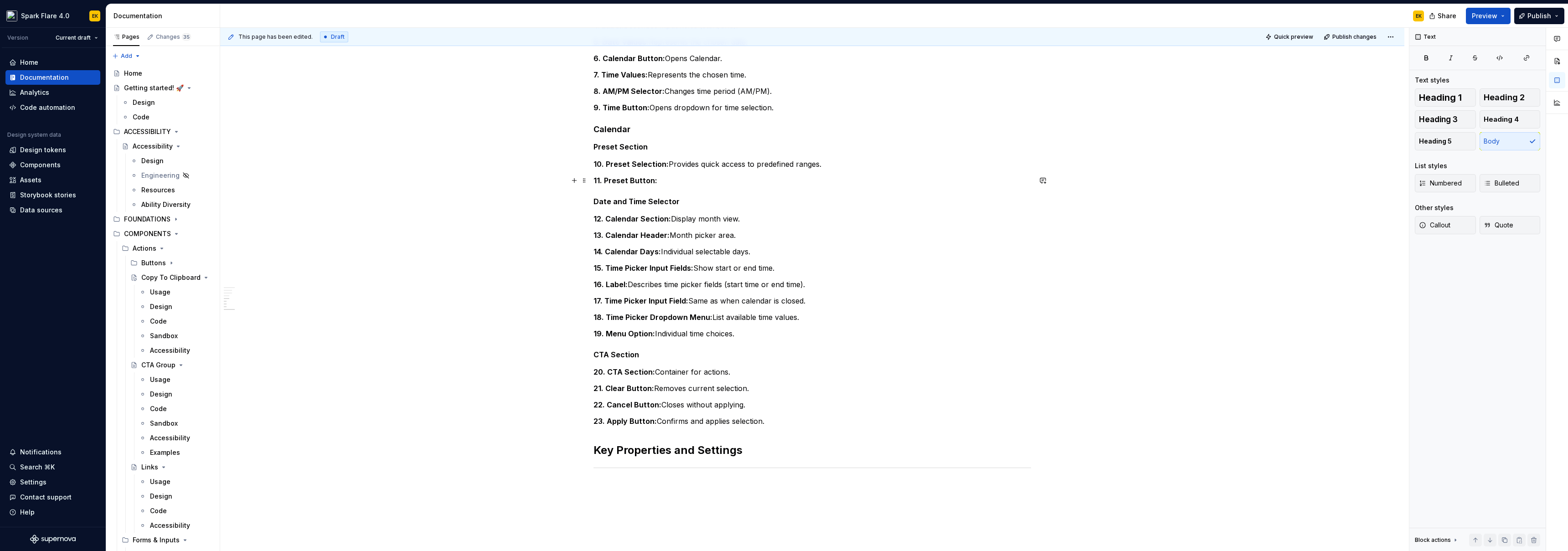
click at [688, 185] on p "11. Preset Button:" at bounding box center [811, 179] width 437 height 11
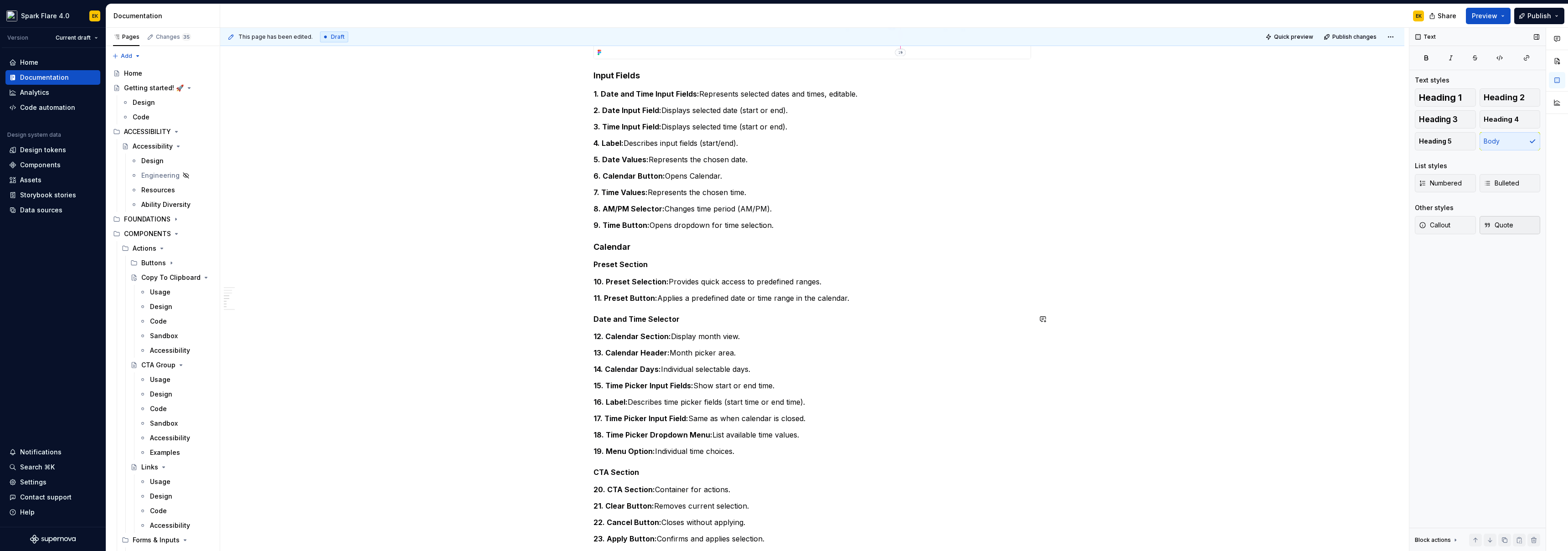
scroll to position [830, 0]
click at [626, 263] on h5 "Preset Section" at bounding box center [811, 263] width 437 height 9
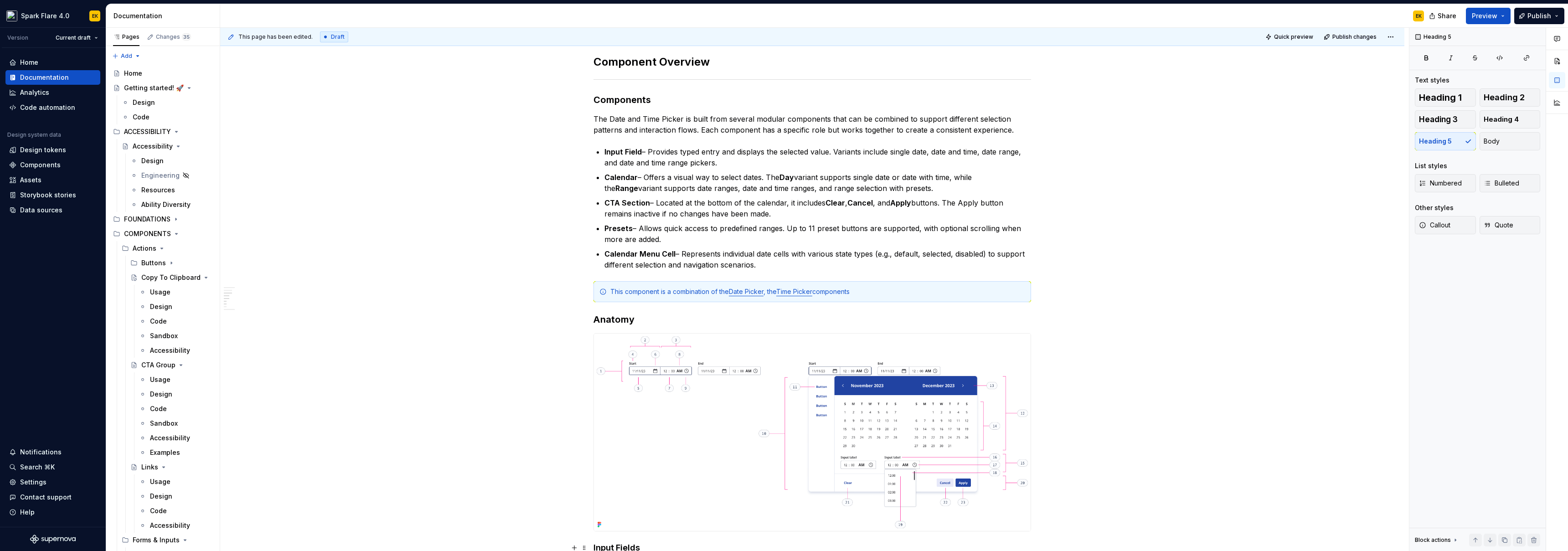
scroll to position [198, 0]
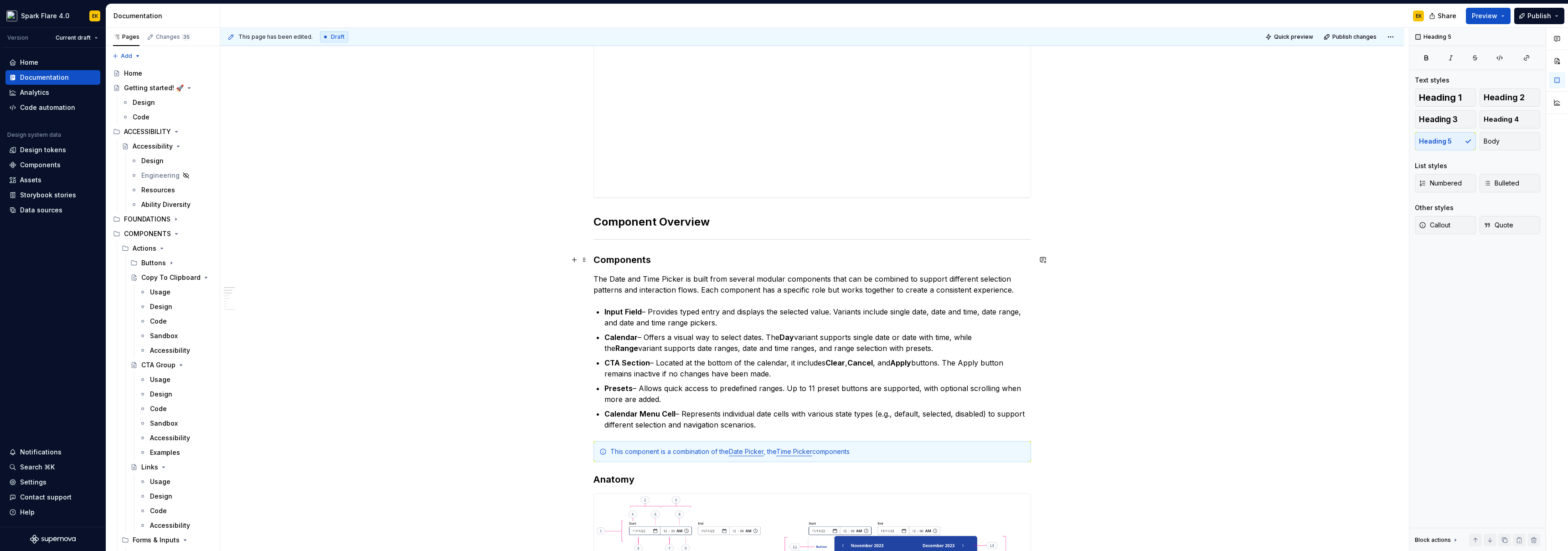
click at [621, 256] on h3 "Components" at bounding box center [811, 260] width 437 height 13
click at [655, 219] on h2 "Component Overview" at bounding box center [811, 221] width 437 height 15
drag, startPoint x: 670, startPoint y: 222, endPoint x: 747, endPoint y: 224, distance: 77.0
click at [688, 224] on h2 "Components Overview" at bounding box center [811, 221] width 437 height 15
click at [611, 259] on h3 "Components" at bounding box center [811, 260] width 437 height 13
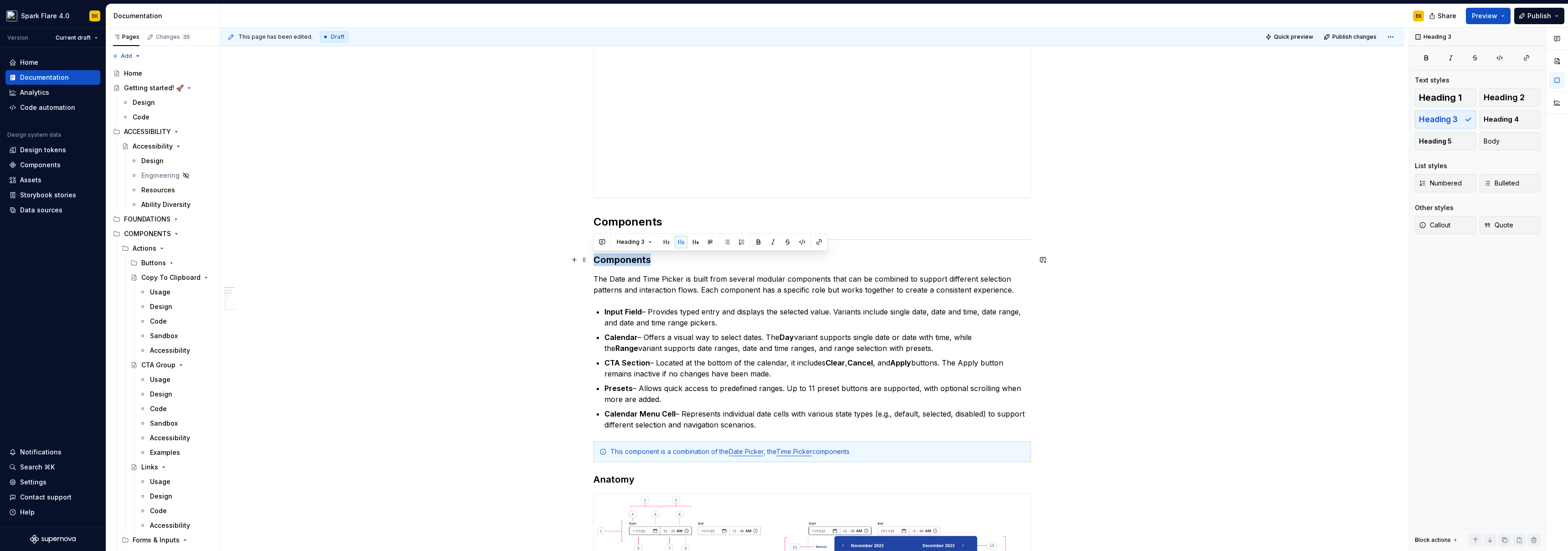
click at [611, 259] on h3 "Components" at bounding box center [811, 260] width 437 height 13
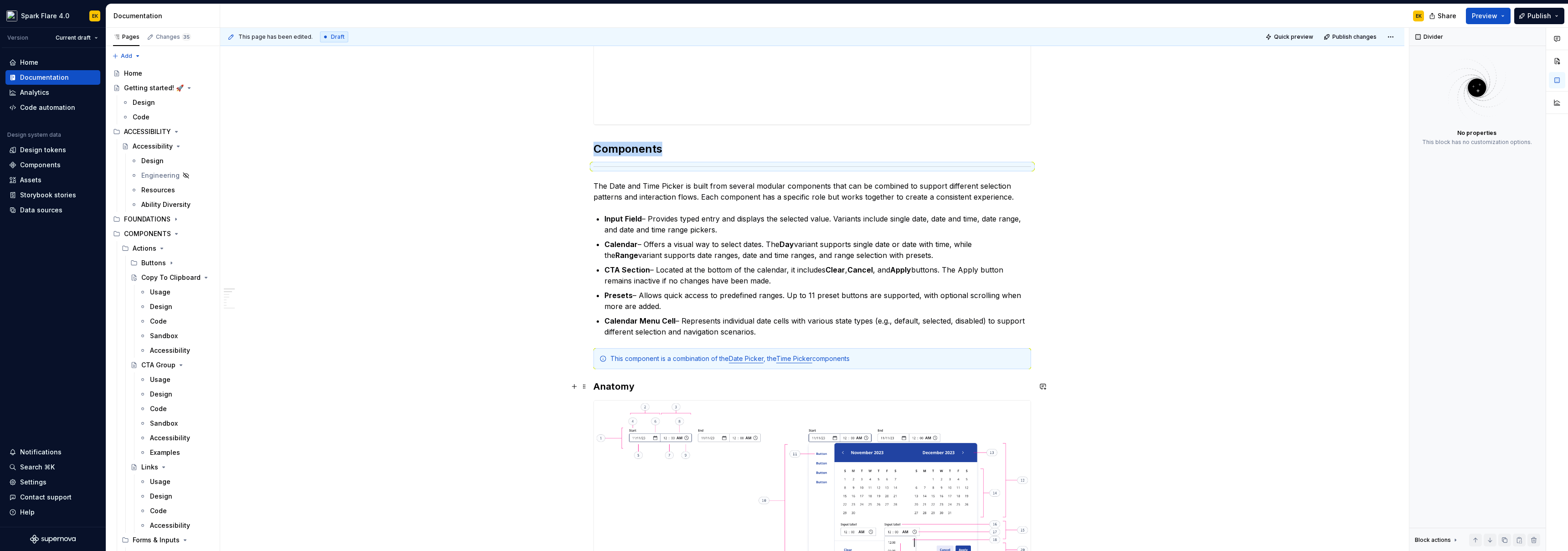
scroll to position [276, 0]
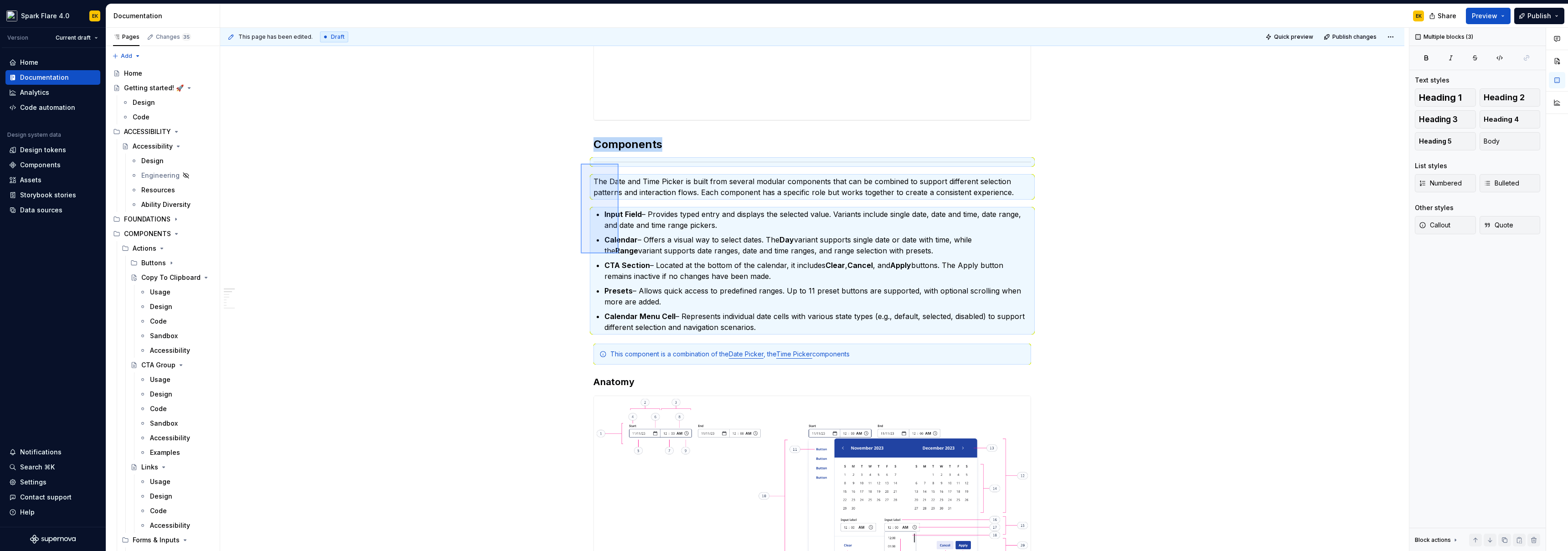
drag, startPoint x: 583, startPoint y: 165, endPoint x: 621, endPoint y: 287, distance: 127.8
click at [623, 288] on div "**********" at bounding box center [814, 289] width 1189 height 523
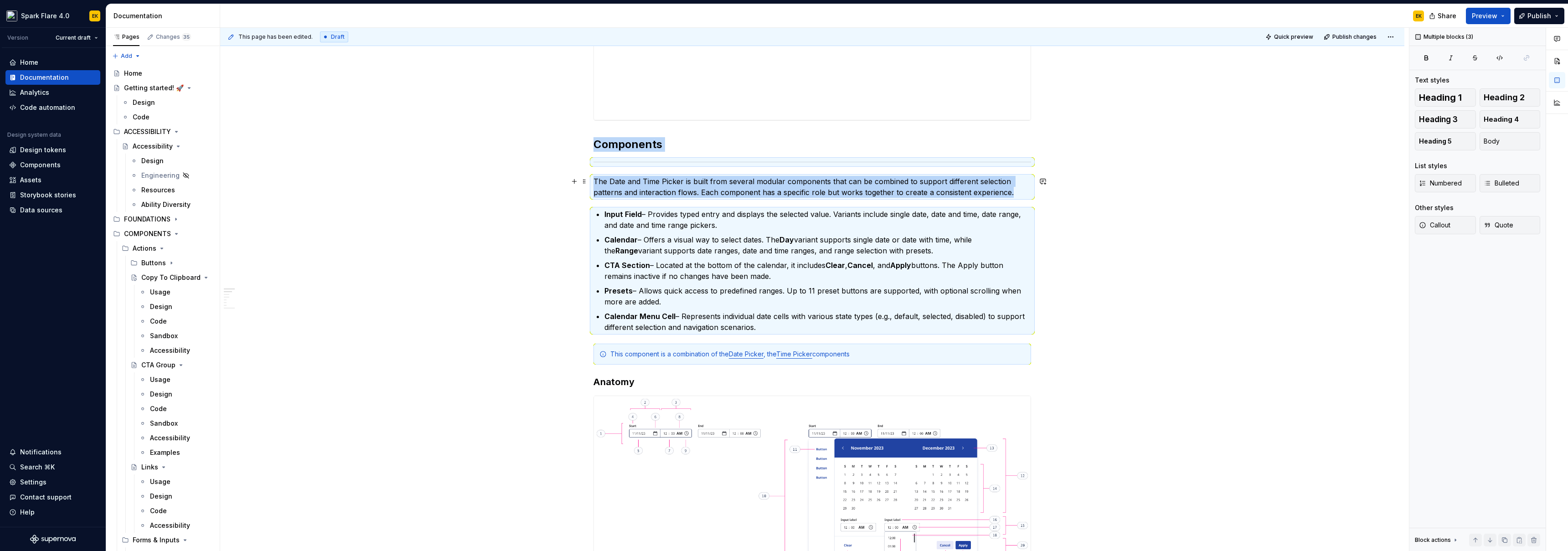
click at [625, 188] on p "The Date and Time Picker is built from several modular components that can be c…" at bounding box center [811, 186] width 437 height 22
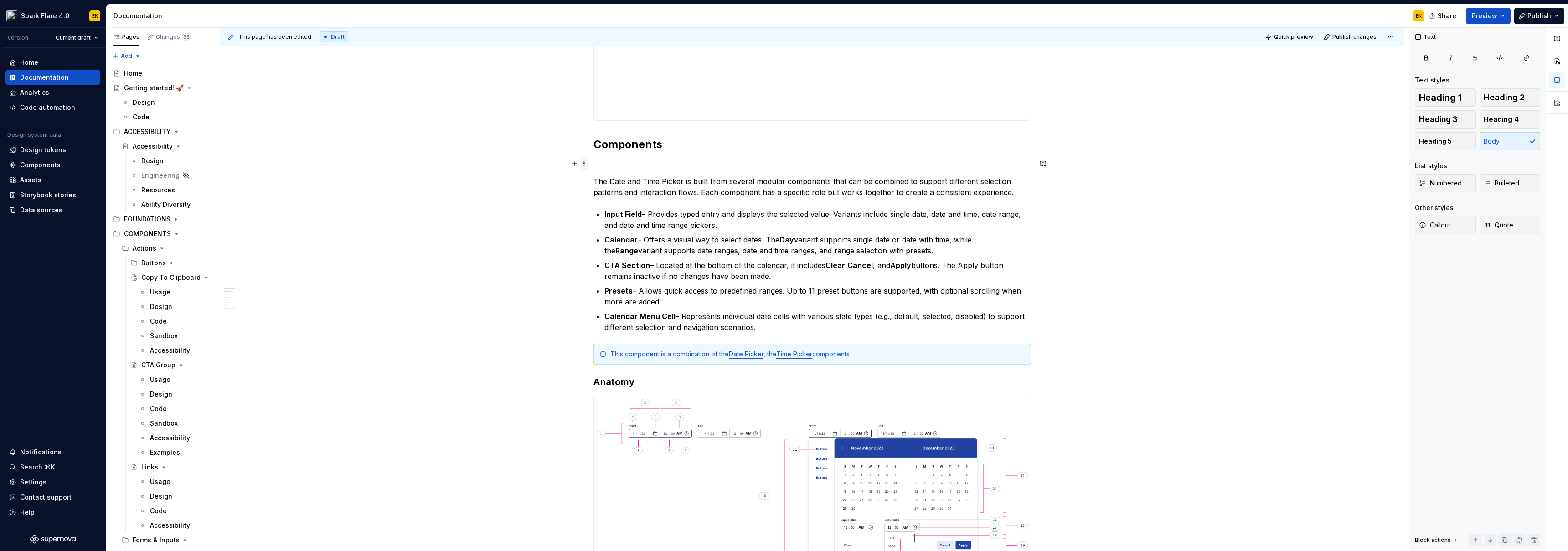
click at [585, 162] on span at bounding box center [583, 164] width 7 height 13
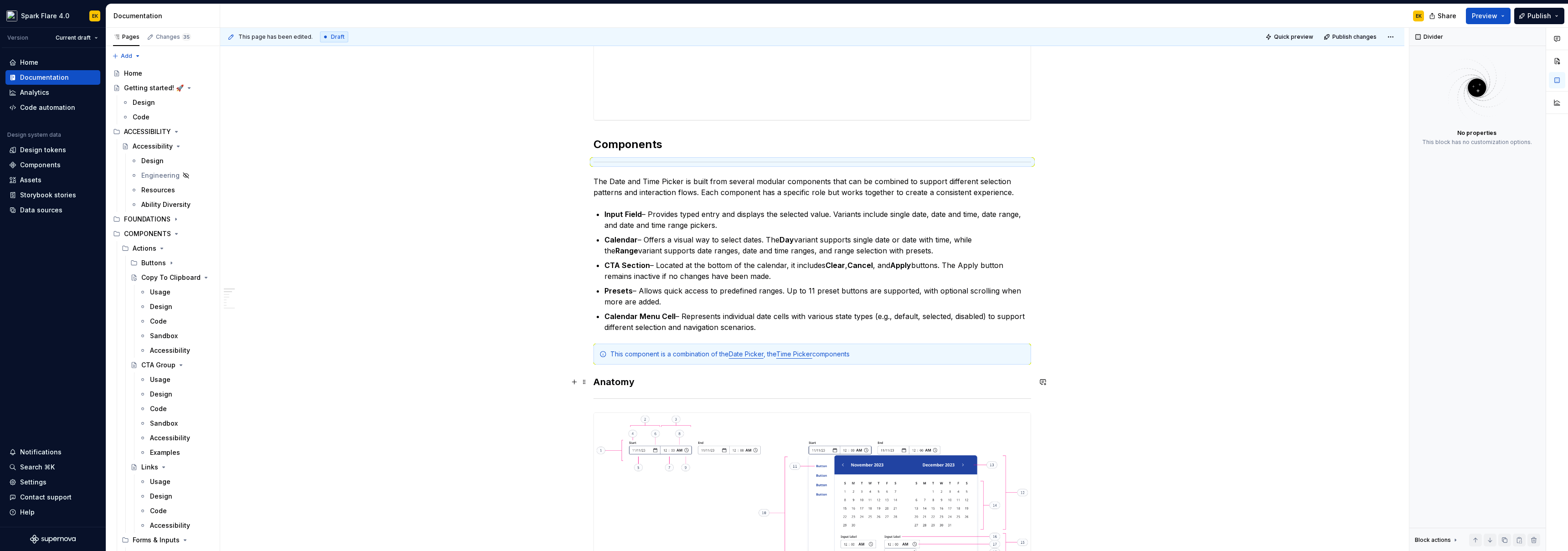
click at [606, 336] on h3 "Anatomy" at bounding box center [811, 382] width 437 height 13
click at [688, 101] on span "Heading 2" at bounding box center [1504, 97] width 41 height 9
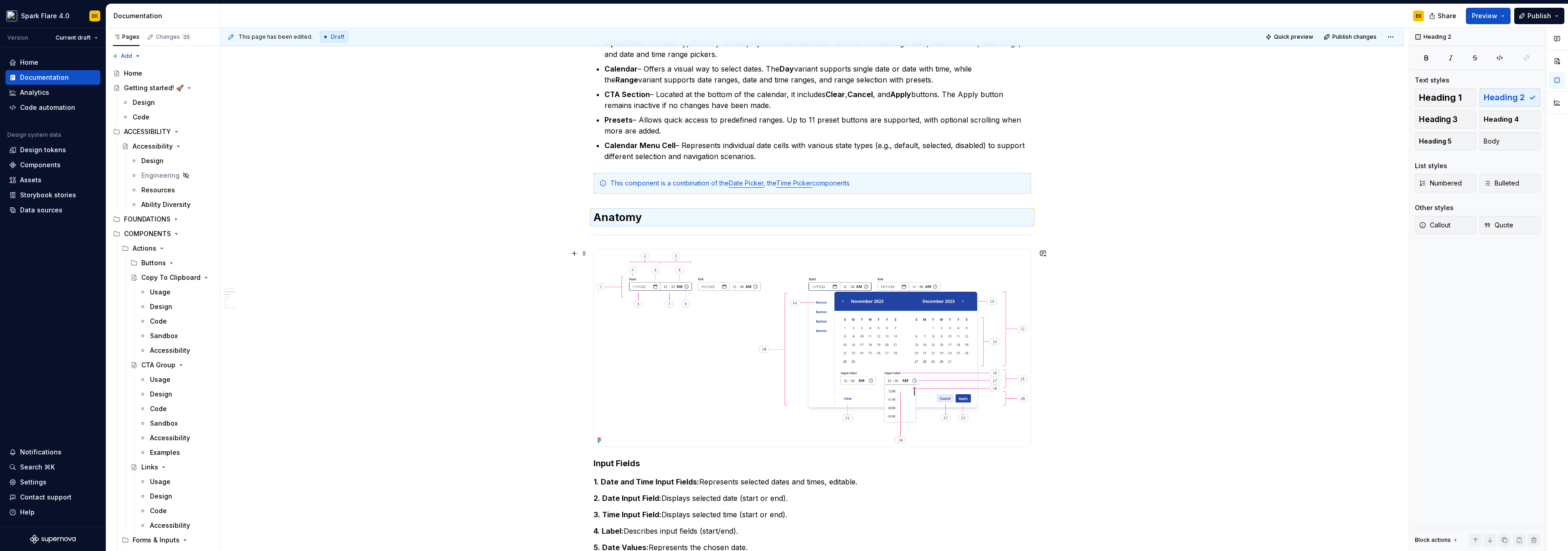
scroll to position [538, 0]
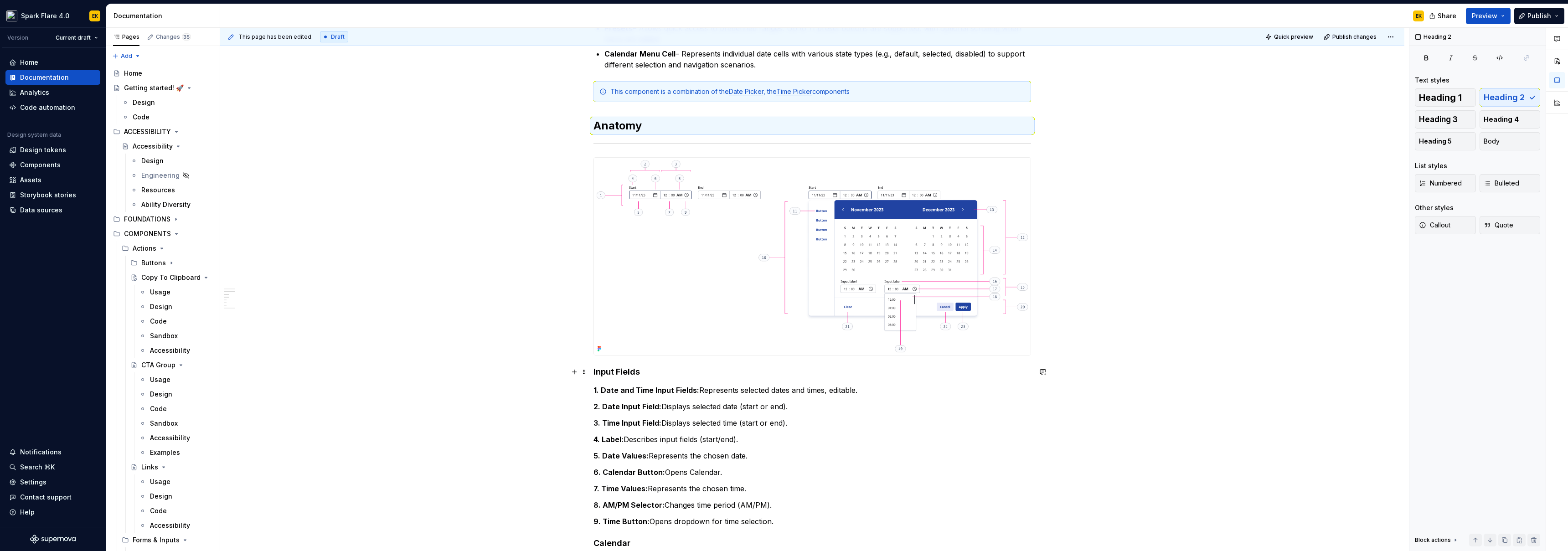
click at [630, 336] on h4 "Input Fields" at bounding box center [811, 371] width 437 height 11
click at [688, 118] on span "Heading 3" at bounding box center [1438, 119] width 39 height 9
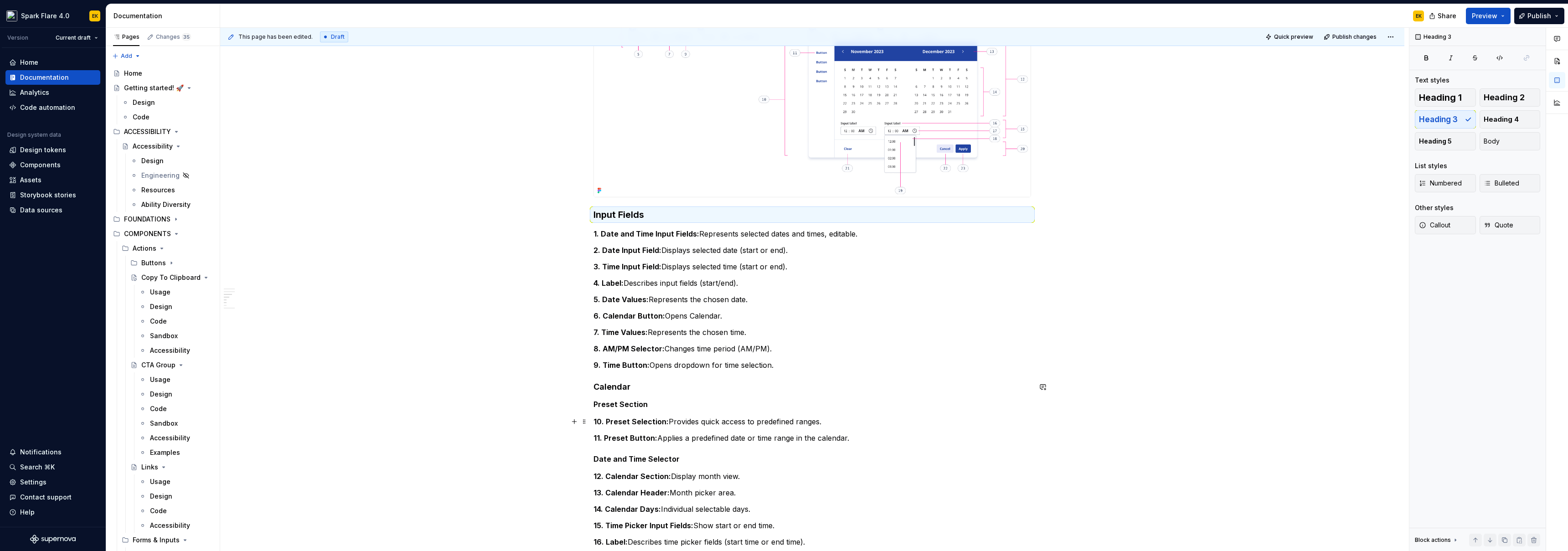
scroll to position [726, 0]
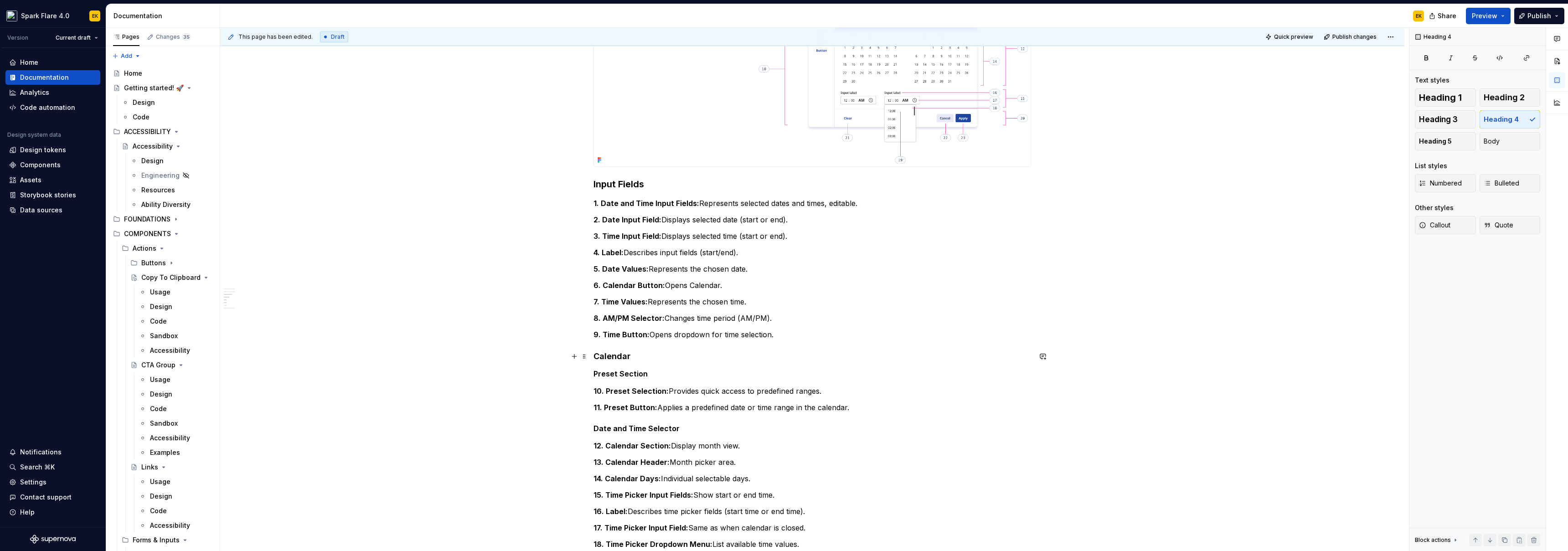
click at [615, 336] on h4 "Calendar" at bounding box center [811, 356] width 437 height 11
click at [688, 122] on span "Heading 3" at bounding box center [1438, 119] width 39 height 9
click at [631, 336] on div "**********" at bounding box center [811, 104] width 437 height 1235
click at [633, 336] on h5 "Preset Section" at bounding box center [811, 375] width 437 height 9
drag, startPoint x: 1488, startPoint y: 121, endPoint x: 1465, endPoint y: 133, distance: 25.9
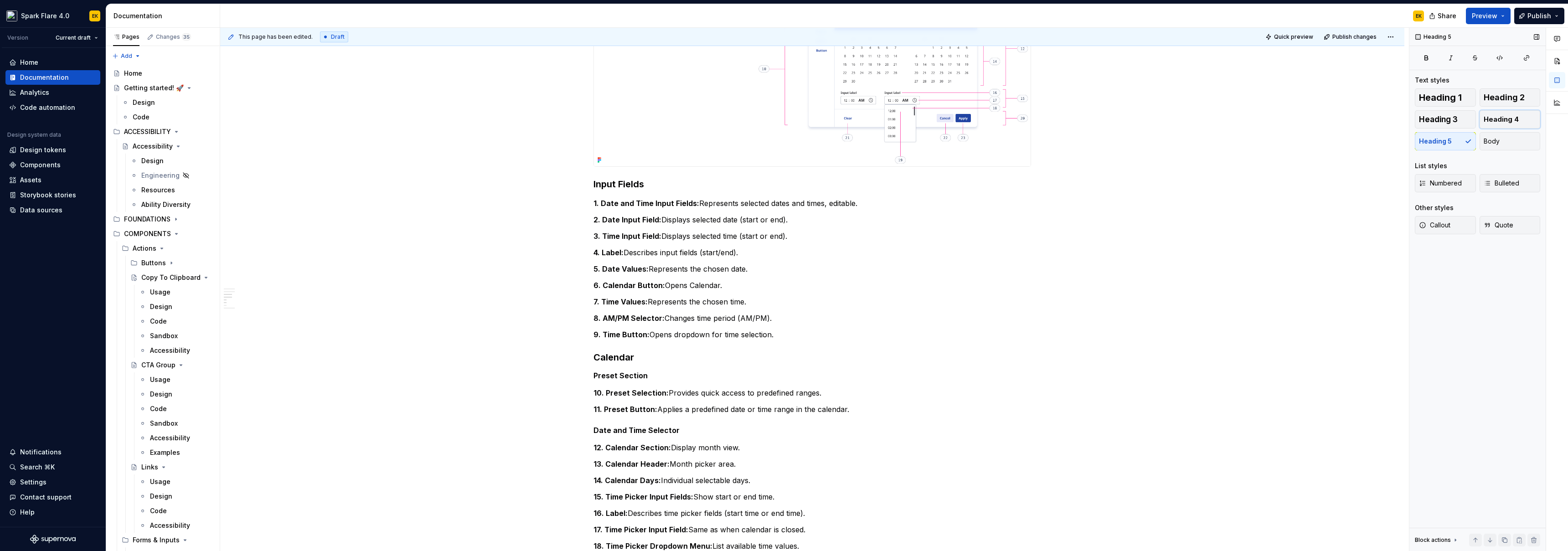
click at [688, 120] on span "Heading 4" at bounding box center [1501, 119] width 35 height 9
click at [669, 336] on h5 "Date and Time Selector" at bounding box center [811, 431] width 437 height 9
click at [688, 115] on span "Heading 4" at bounding box center [1501, 119] width 35 height 9
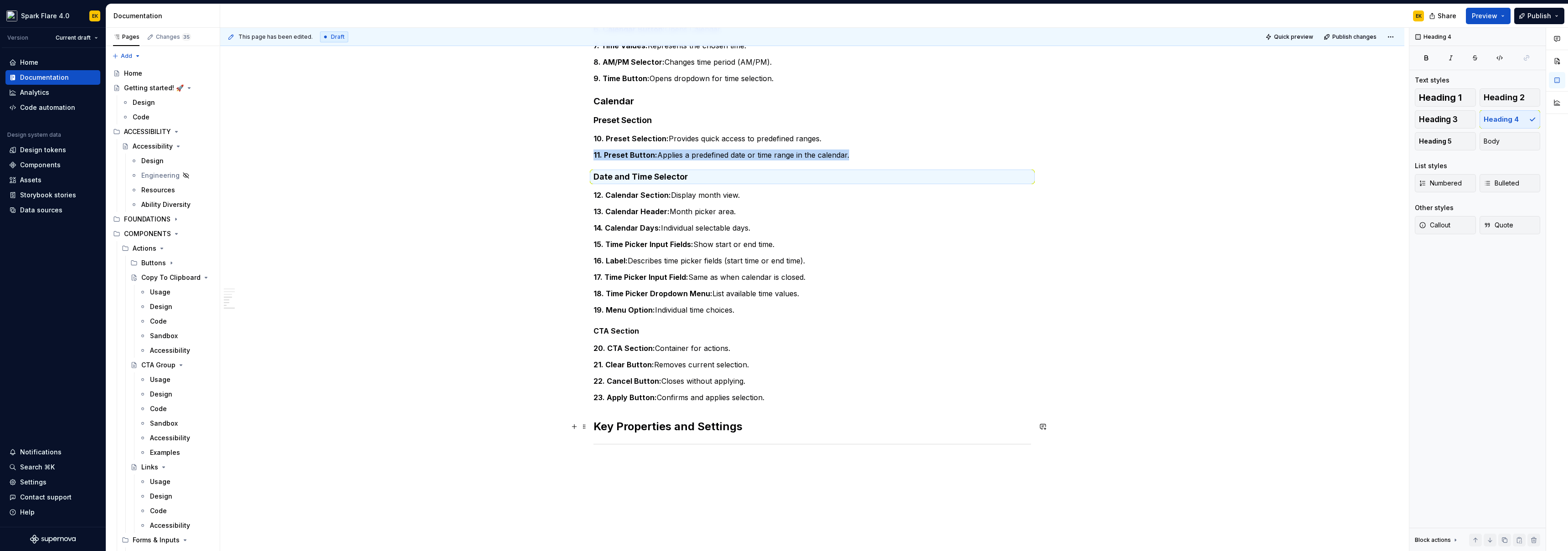
scroll to position [1019, 0]
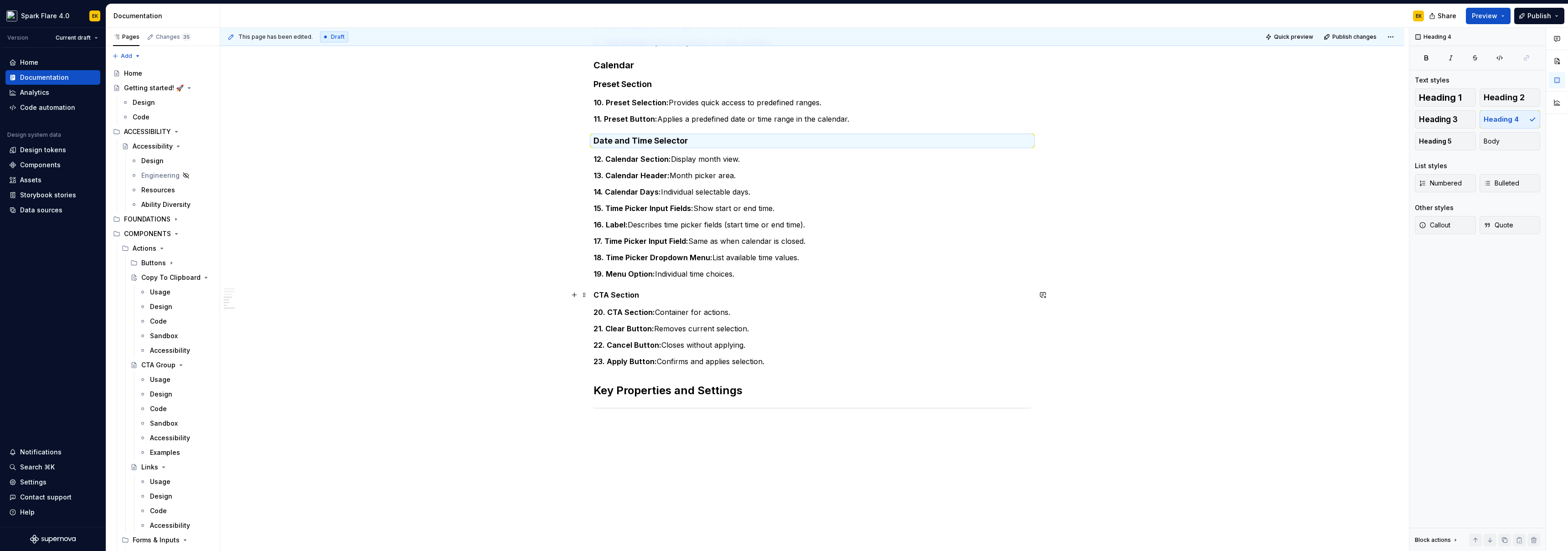
click at [615, 295] on h5 "CTA Section" at bounding box center [811, 294] width 437 height 9
click at [688, 121] on span "Heading 4" at bounding box center [1501, 119] width 35 height 9
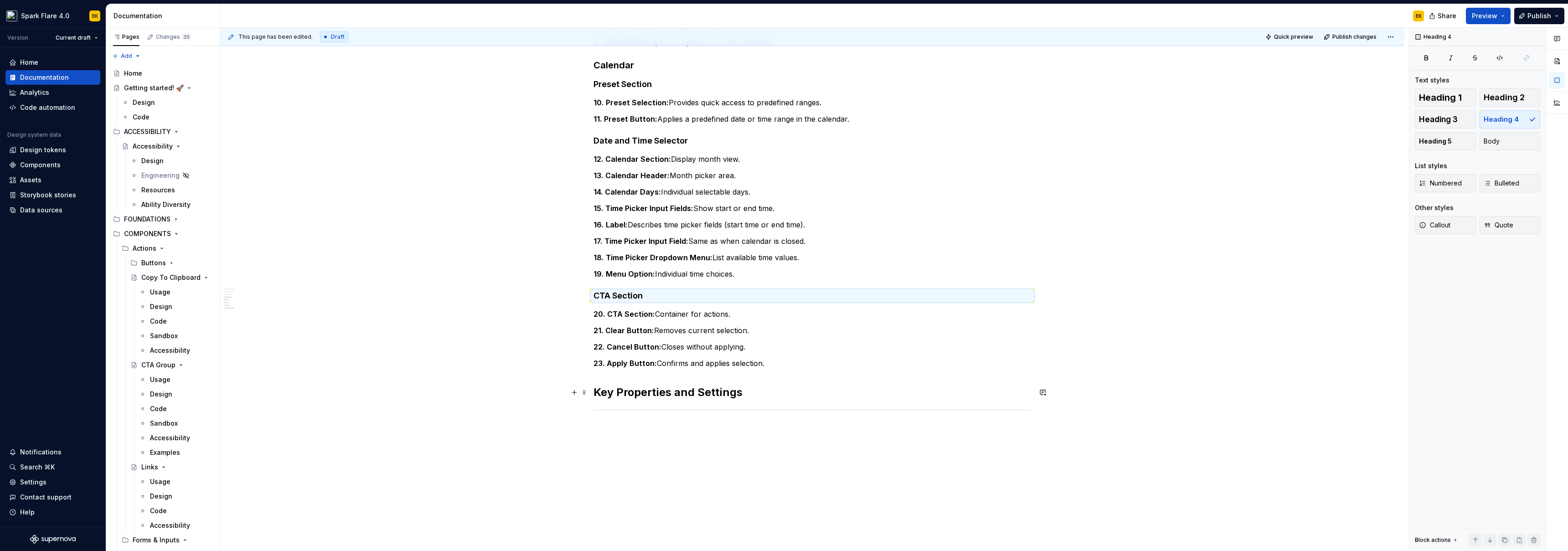
click at [685, 336] on h2 "Key Properties and Settings" at bounding box center [811, 391] width 437 height 15
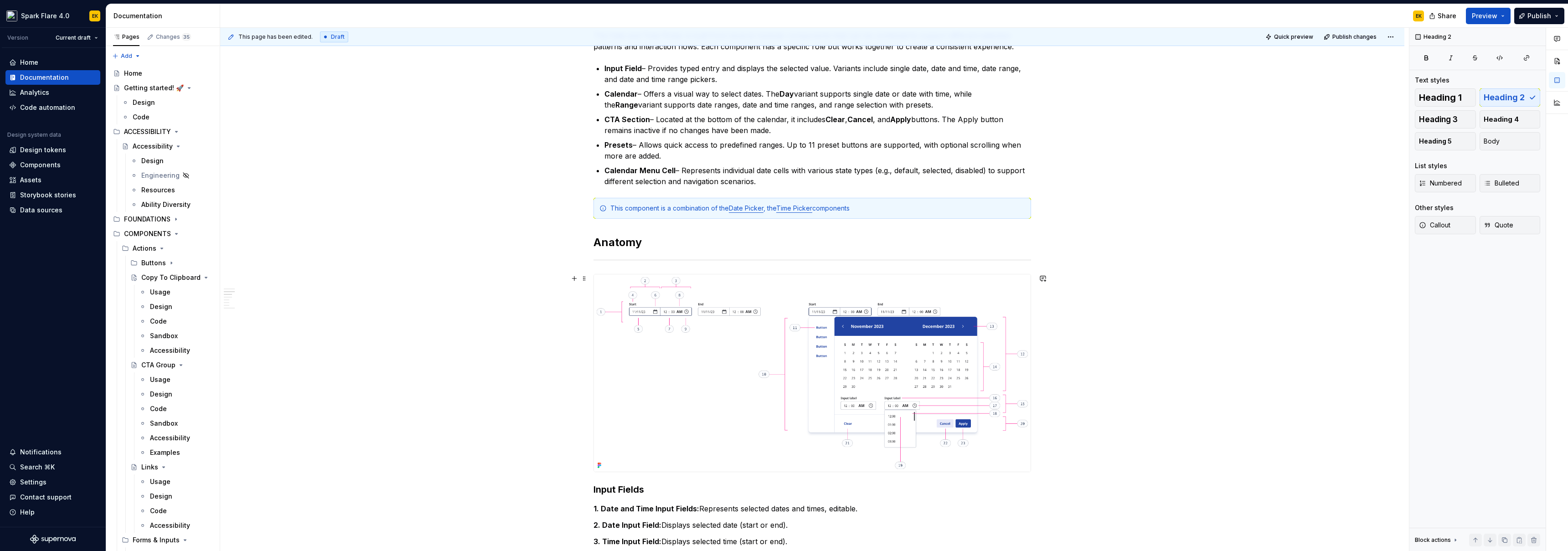
scroll to position [204, 0]
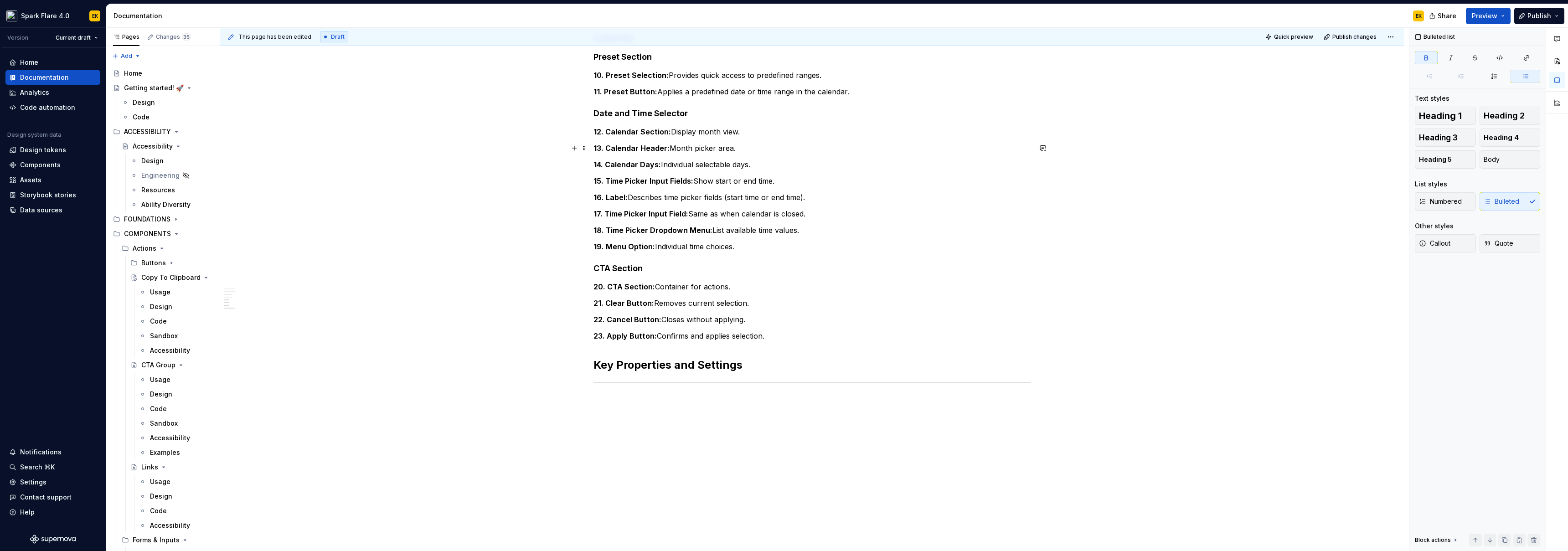
scroll to position [1077, 0]
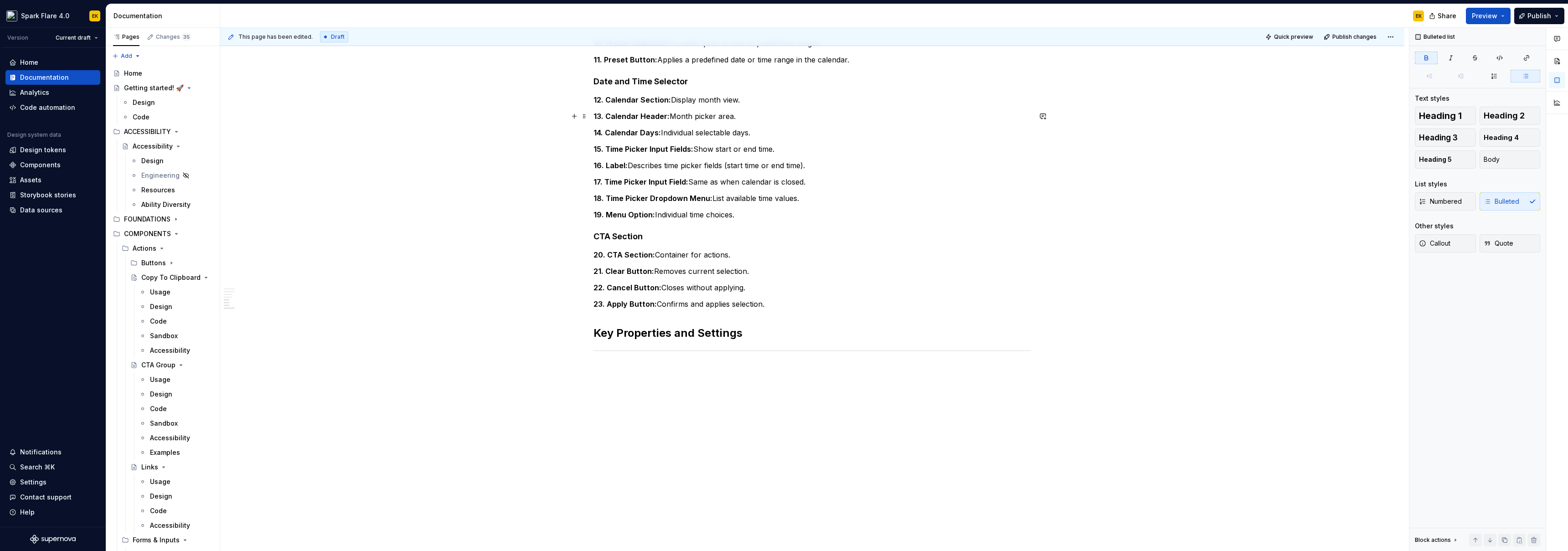
type textarea "*"
